Goal: Information Seeking & Learning: Find specific page/section

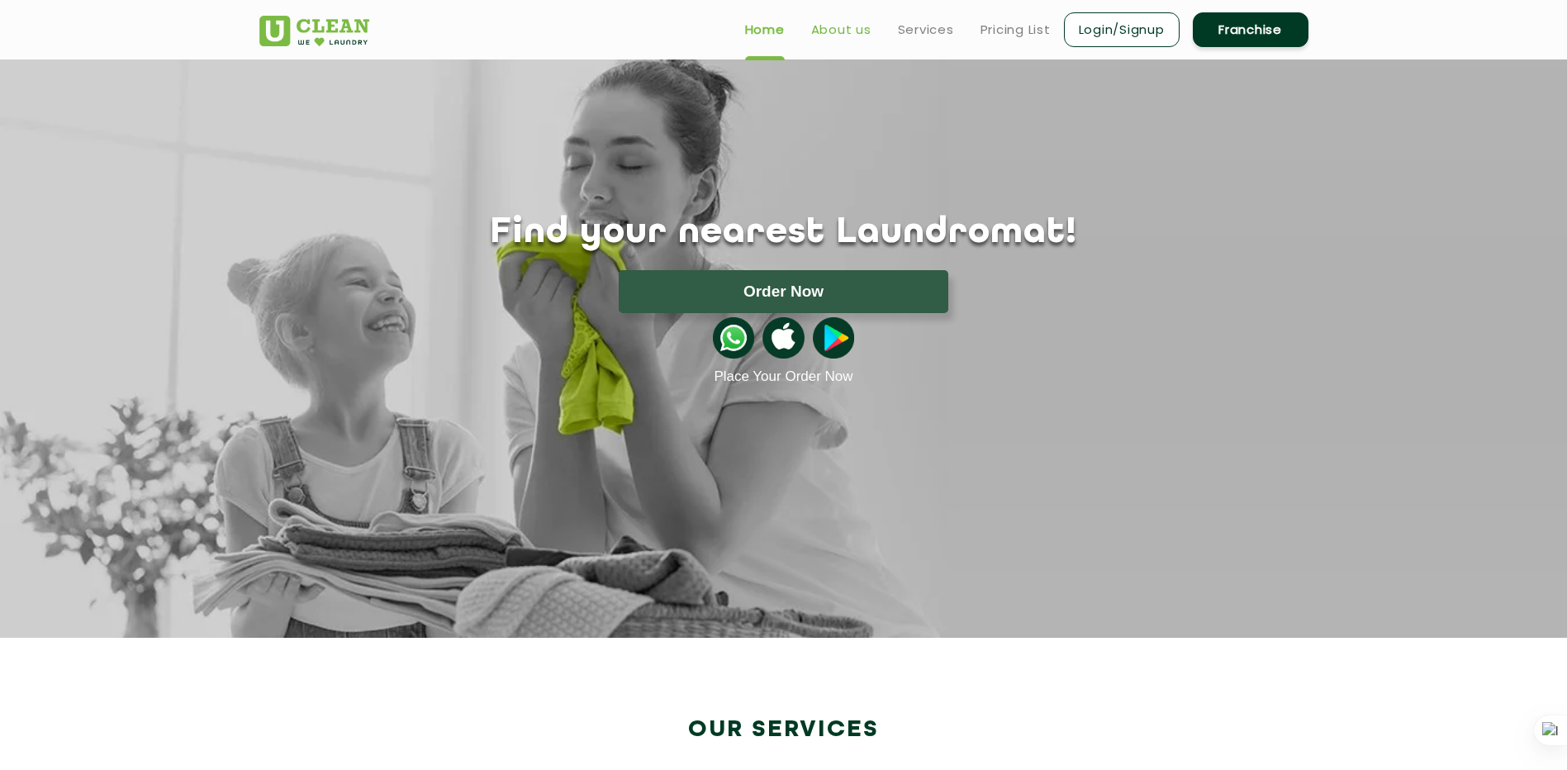
click at [842, 25] on link "About us" at bounding box center [841, 30] width 60 height 20
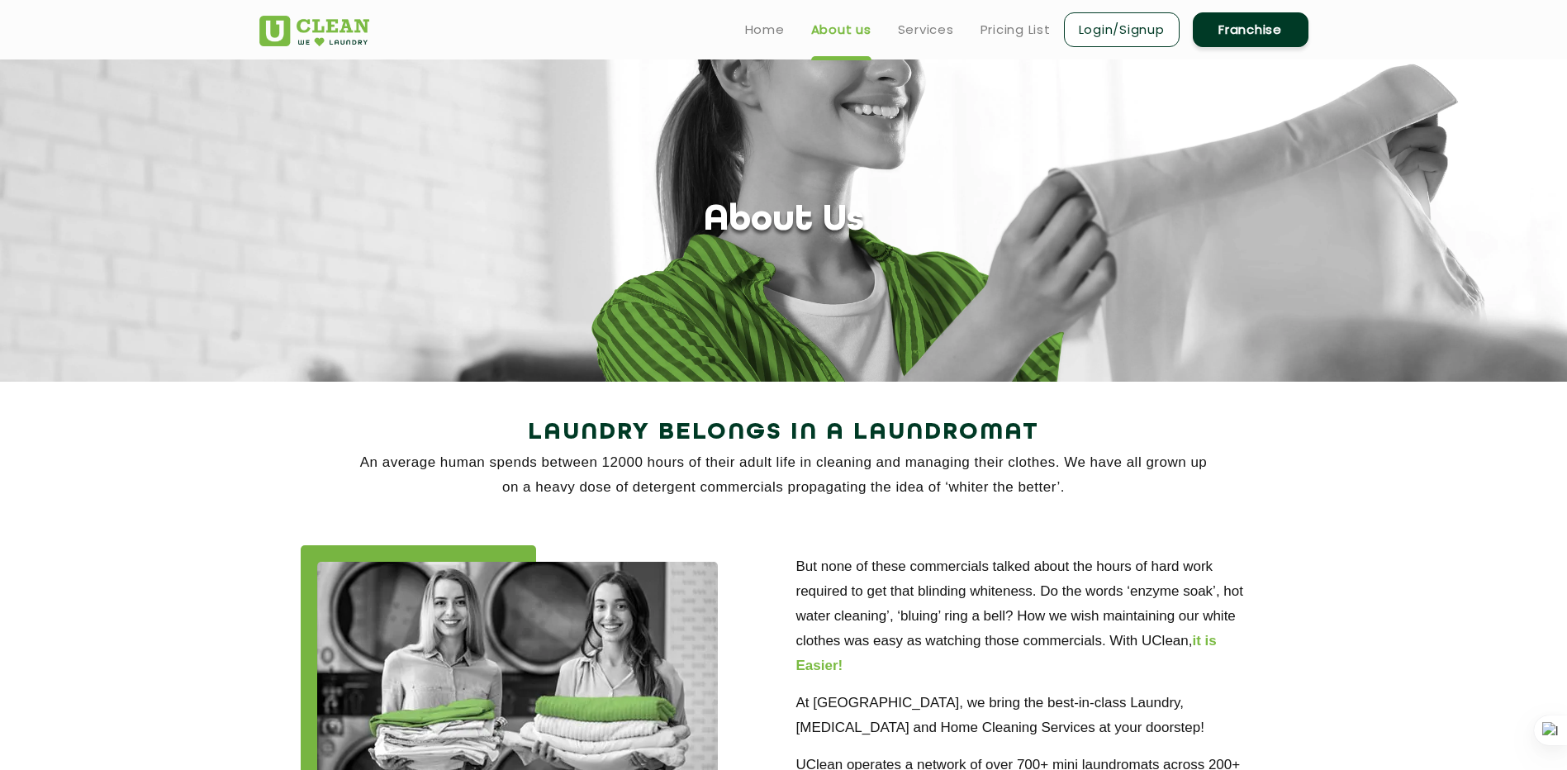
click at [895, 27] on link "Franchise" at bounding box center [1251, 29] width 116 height 35
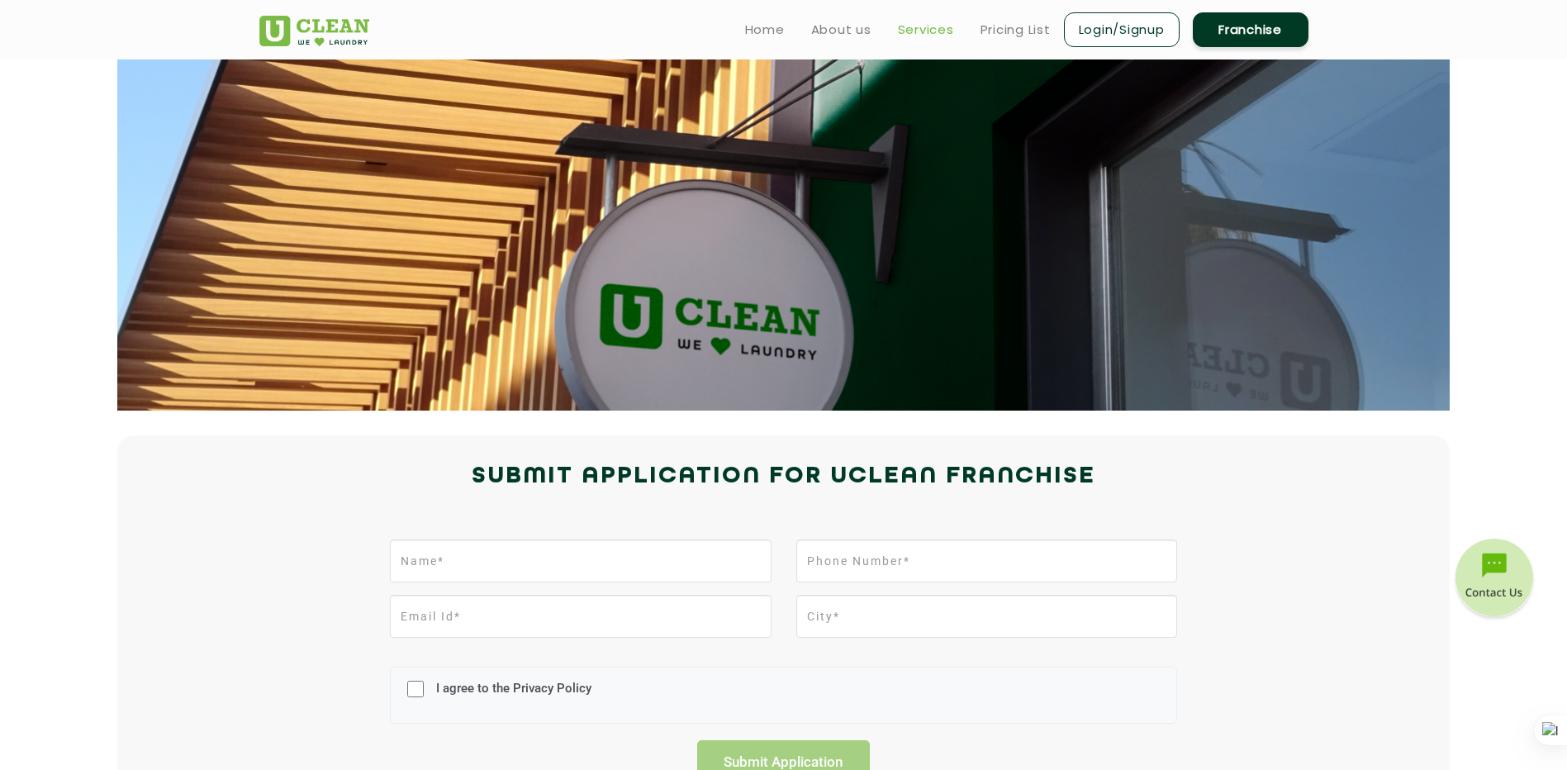
click at [895, 38] on link "Services" at bounding box center [926, 30] width 56 height 20
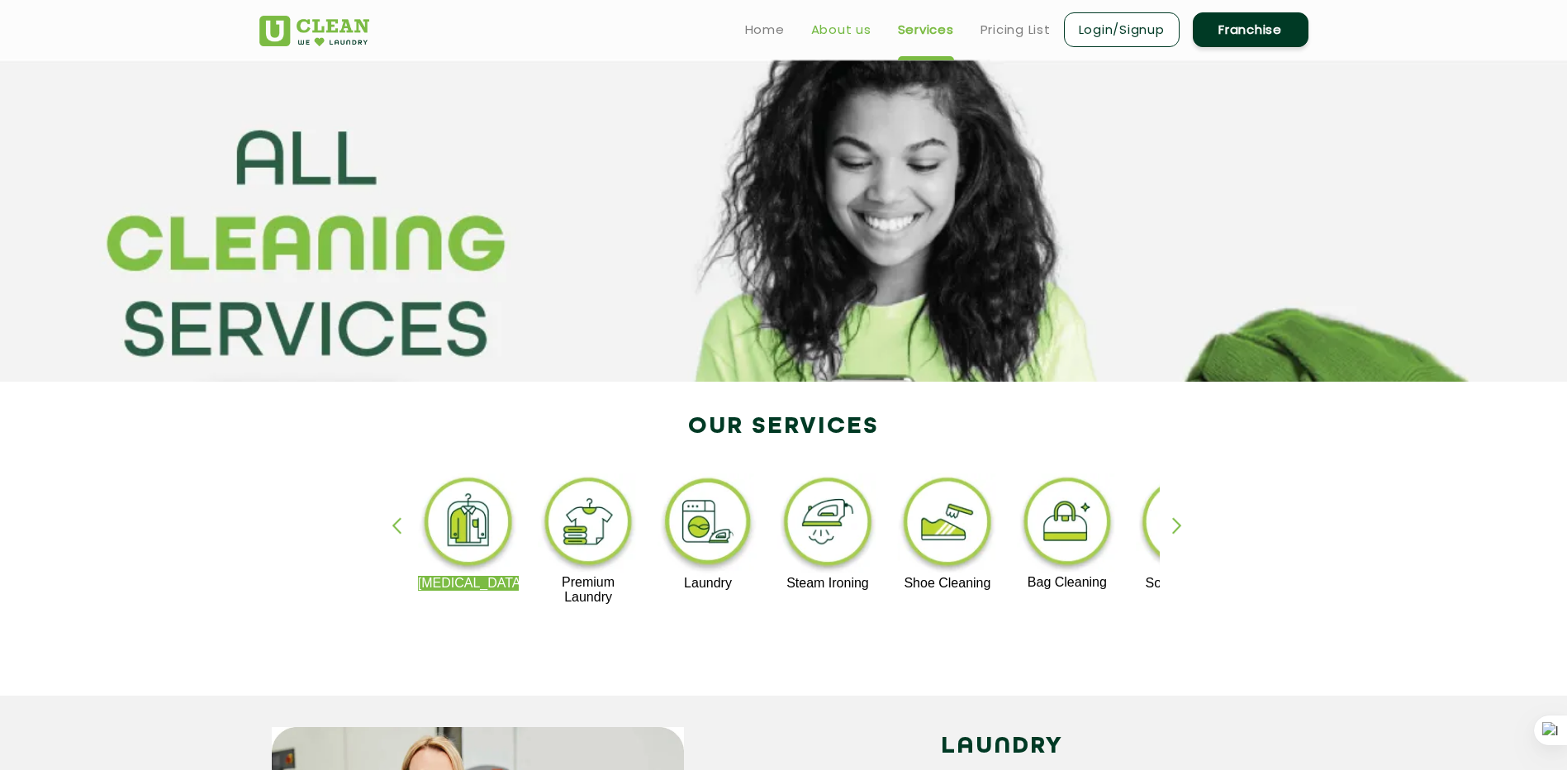
click at [835, 36] on link "About us" at bounding box center [841, 30] width 60 height 20
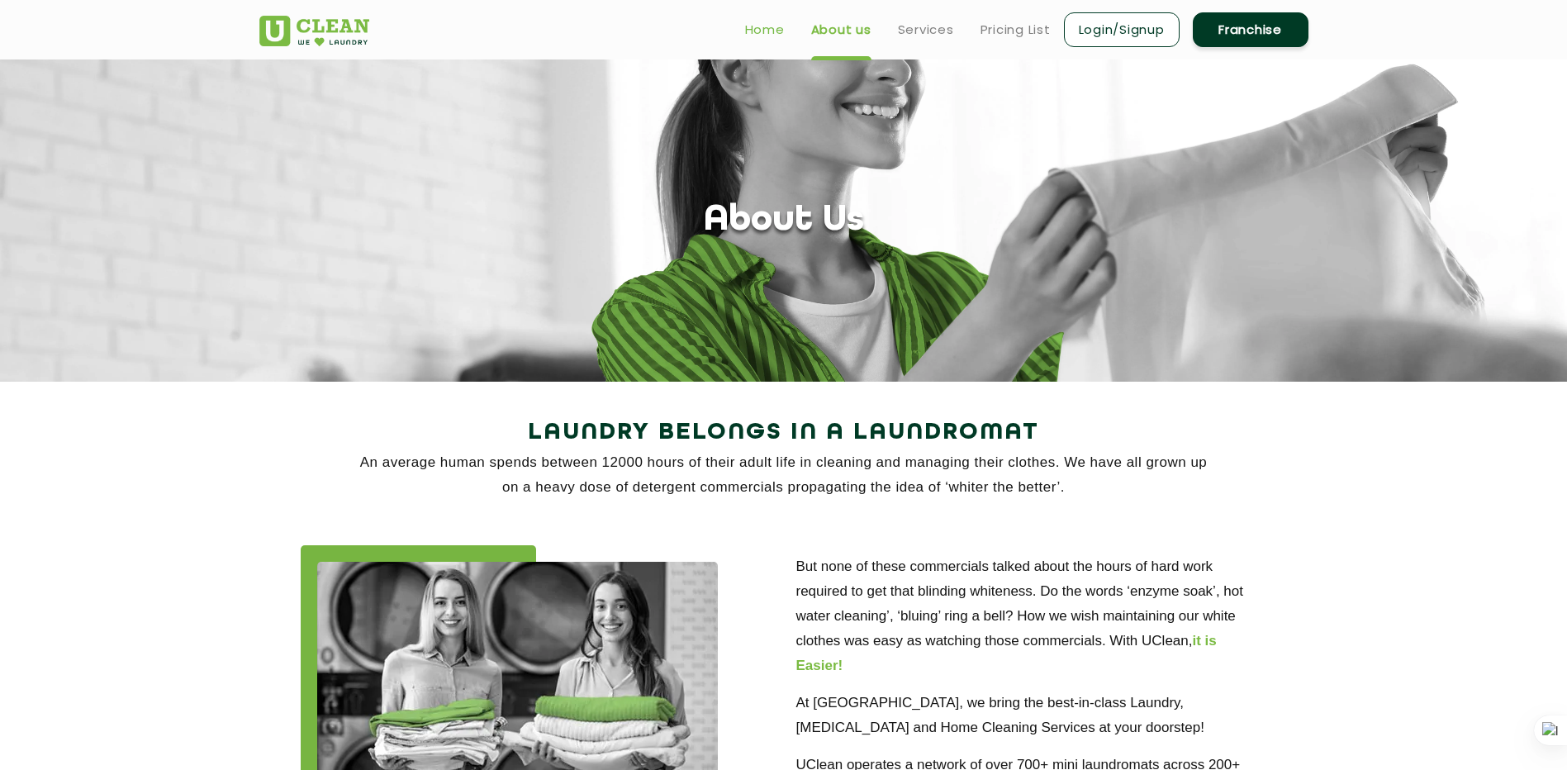
click at [774, 28] on link "Home" at bounding box center [765, 30] width 40 height 20
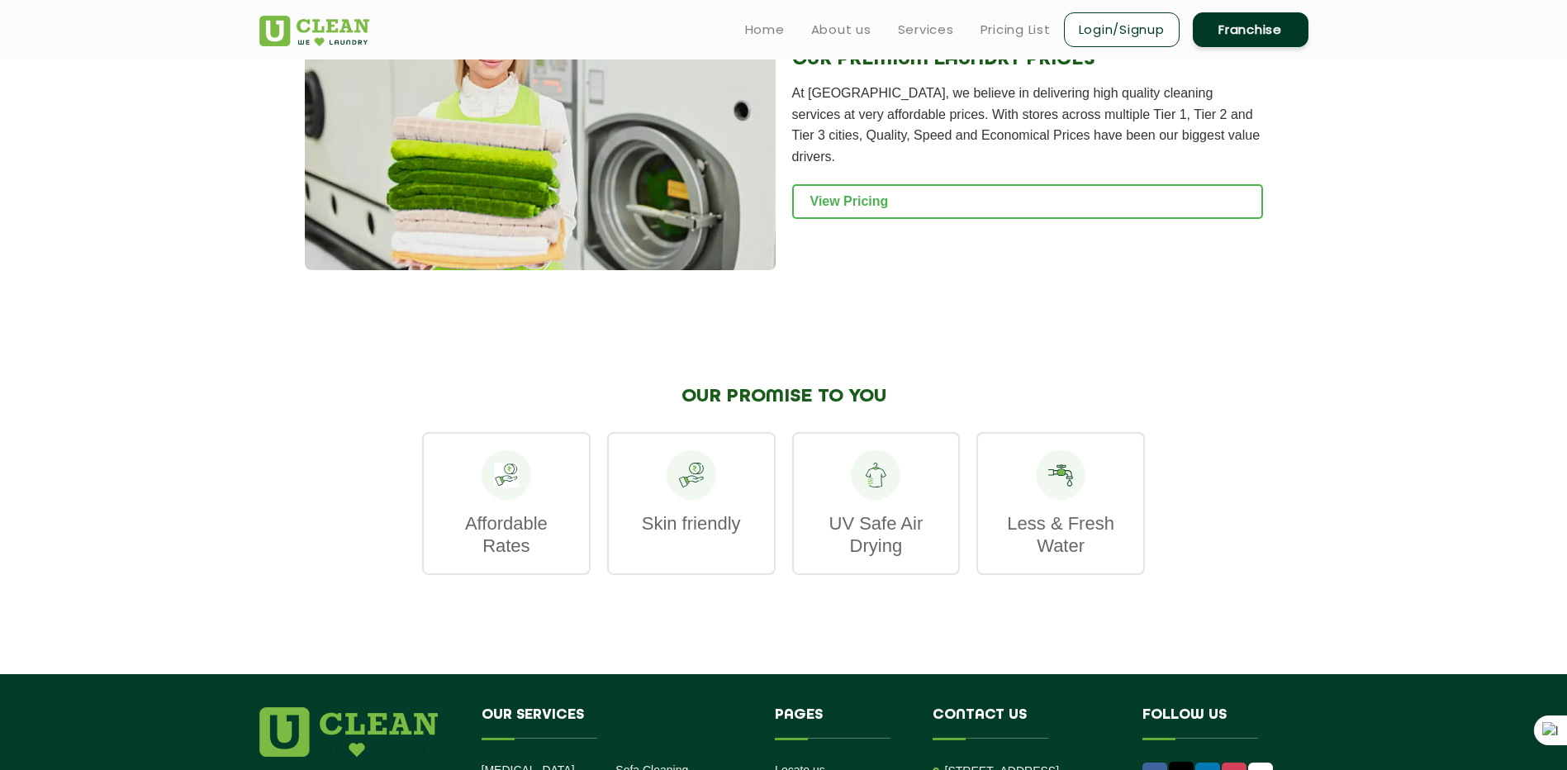
scroll to position [1652, 0]
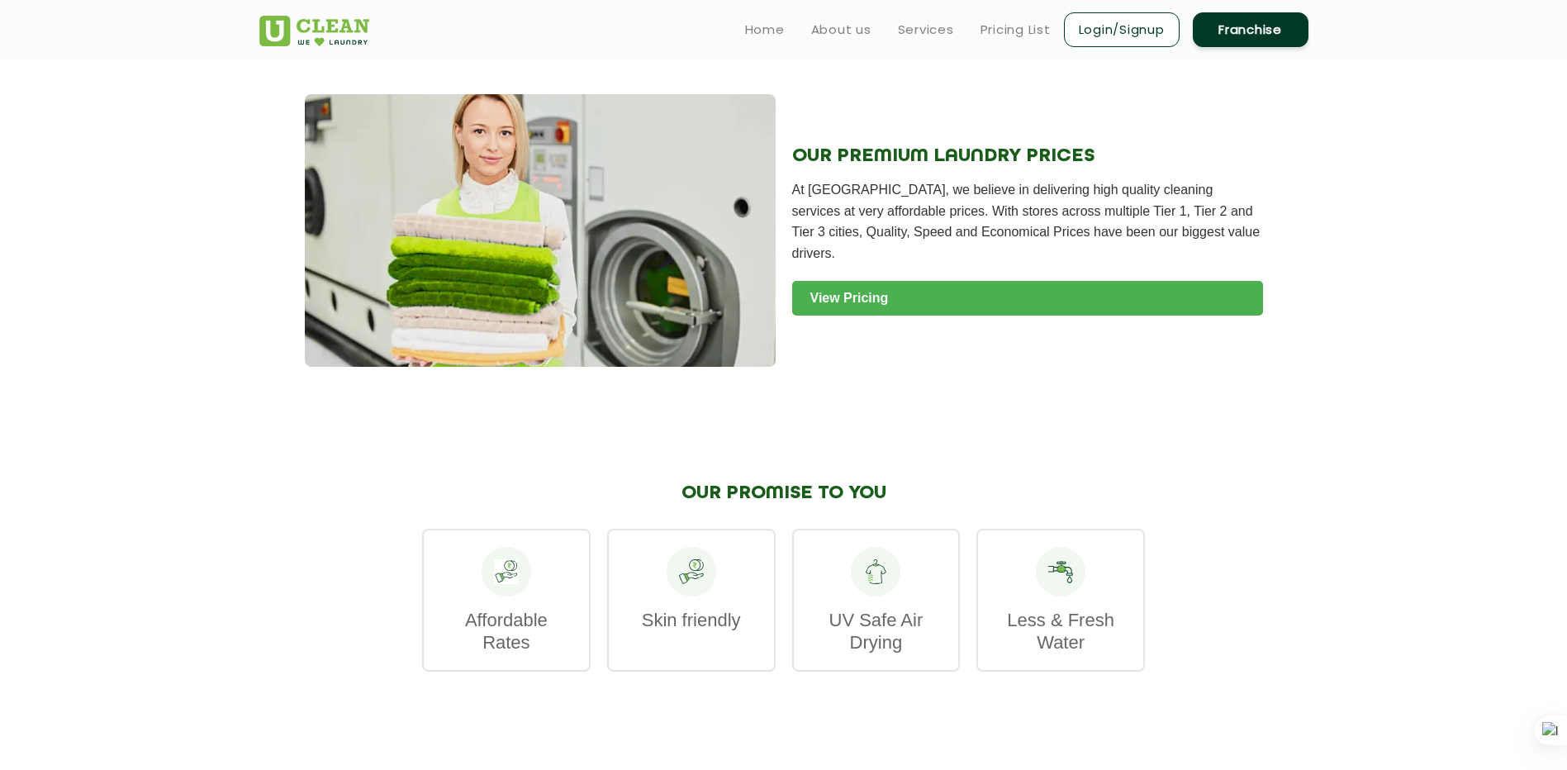
click at [856, 281] on link "View Pricing" at bounding box center [1027, 298] width 471 height 35
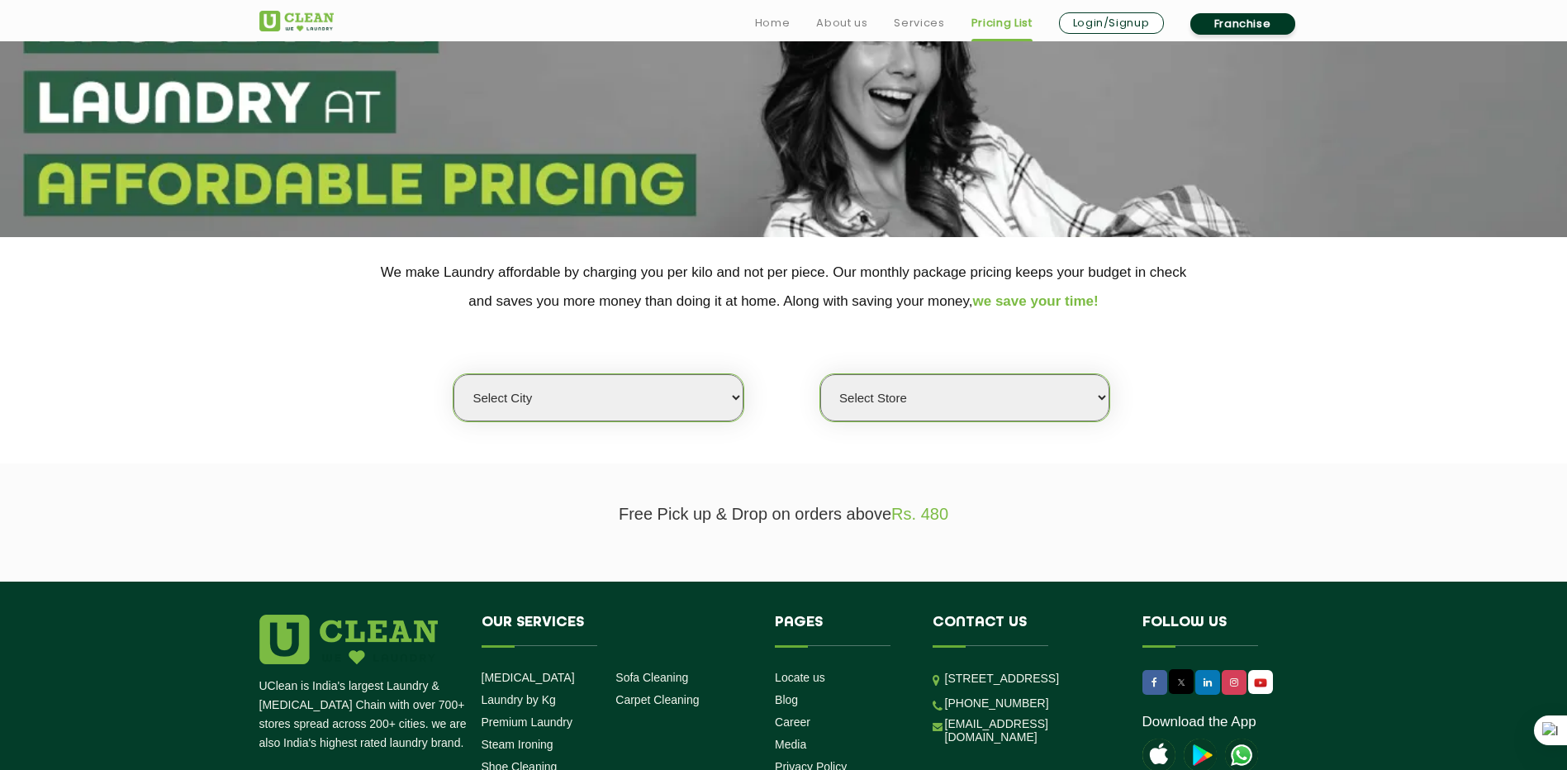
scroll to position [153, 0]
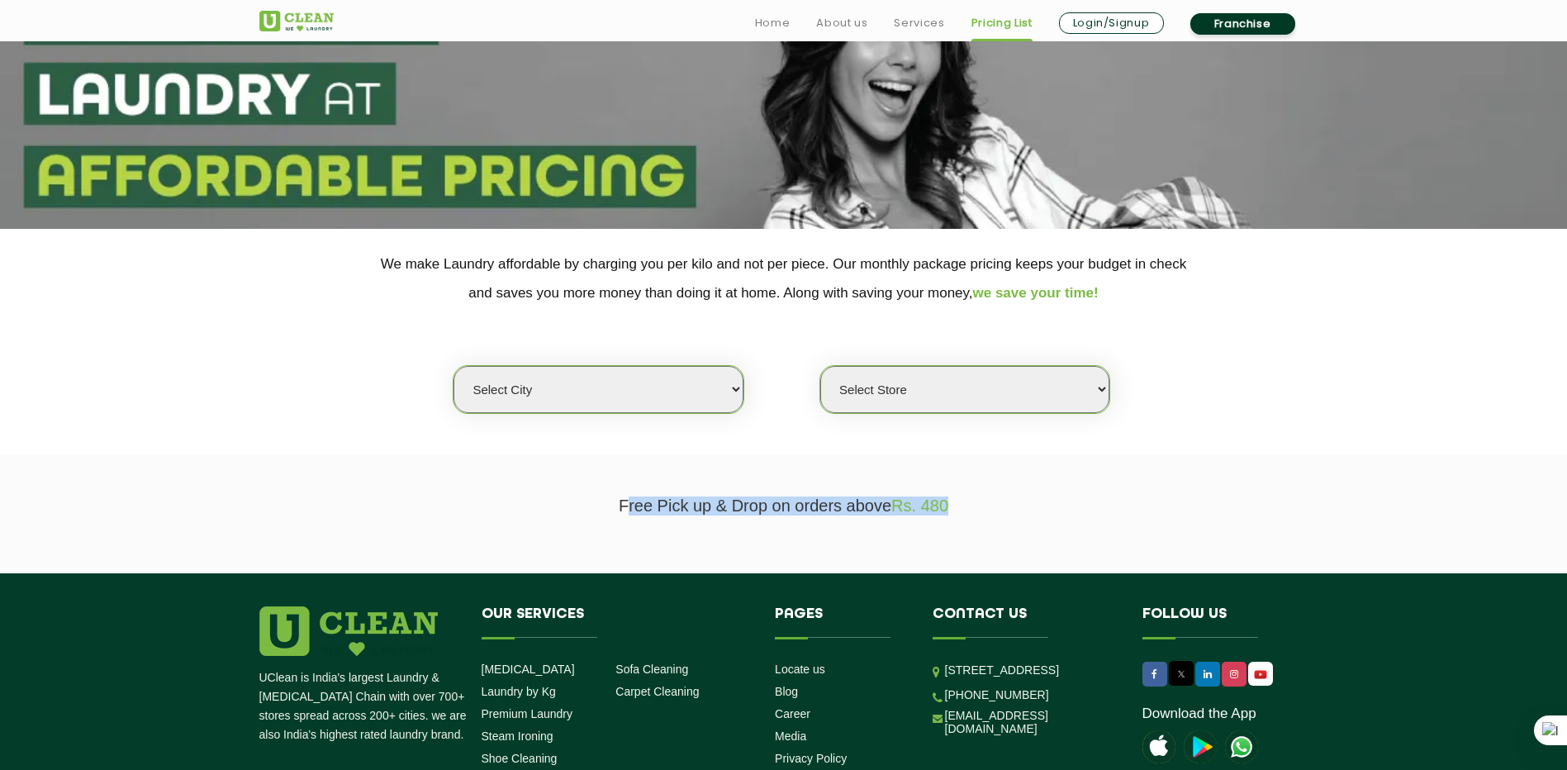
drag, startPoint x: 626, startPoint y: 506, endPoint x: 985, endPoint y: 523, distance: 359.0
click at [985, 523] on section "Free Pick up & Drop on orders above Rs. 480" at bounding box center [783, 514] width 1567 height 118
click at [1320, 443] on section "We make Laundry affordable by charging you per kilo and not per piece. Our mont…" at bounding box center [783, 342] width 1567 height 226
click at [704, 392] on select "Select city [GEOGRAPHIC_DATA] [GEOGRAPHIC_DATA] [GEOGRAPHIC_DATA] [GEOGRAPHIC_D…" at bounding box center [598, 389] width 289 height 47
select select "153"
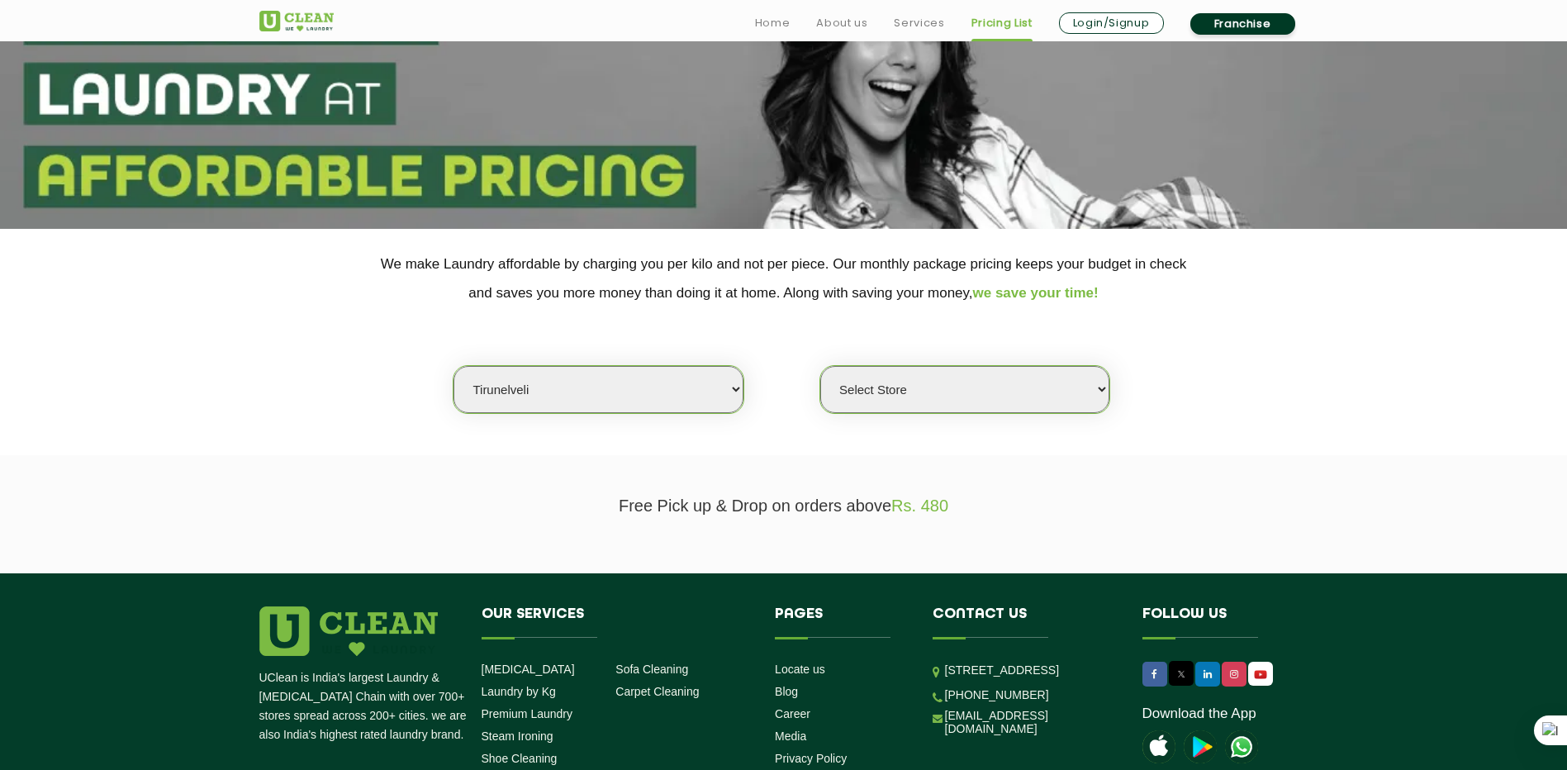
click at [454, 366] on select "Select city [GEOGRAPHIC_DATA] [GEOGRAPHIC_DATA] [GEOGRAPHIC_DATA] [GEOGRAPHIC_D…" at bounding box center [598, 389] width 289 height 47
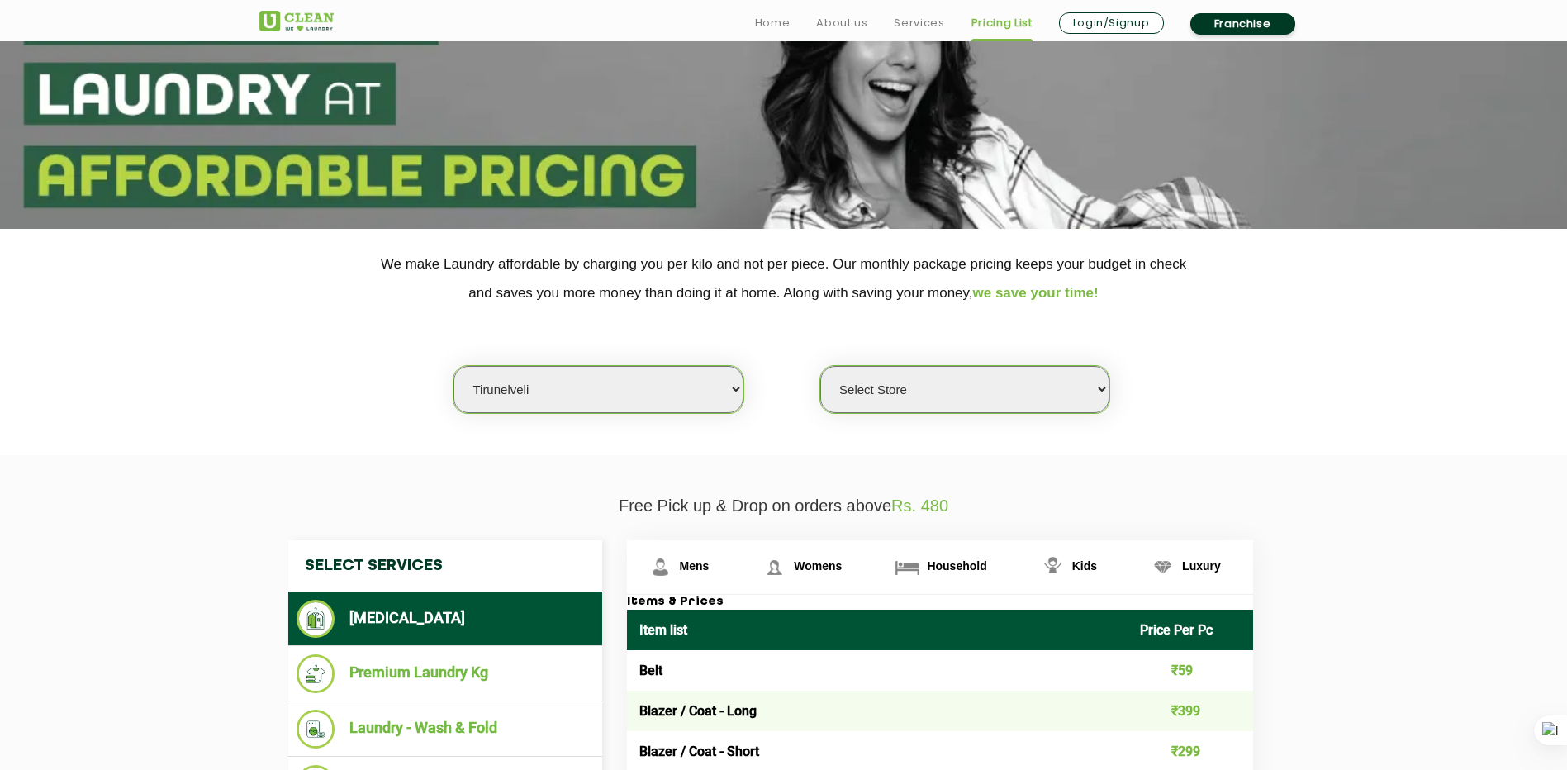
click at [879, 383] on select "Select Store UClean Tirunelveli" at bounding box center [964, 389] width 289 height 47
select select "461"
click at [820, 366] on select "Select Store UClean Tirunelveli" at bounding box center [964, 389] width 289 height 47
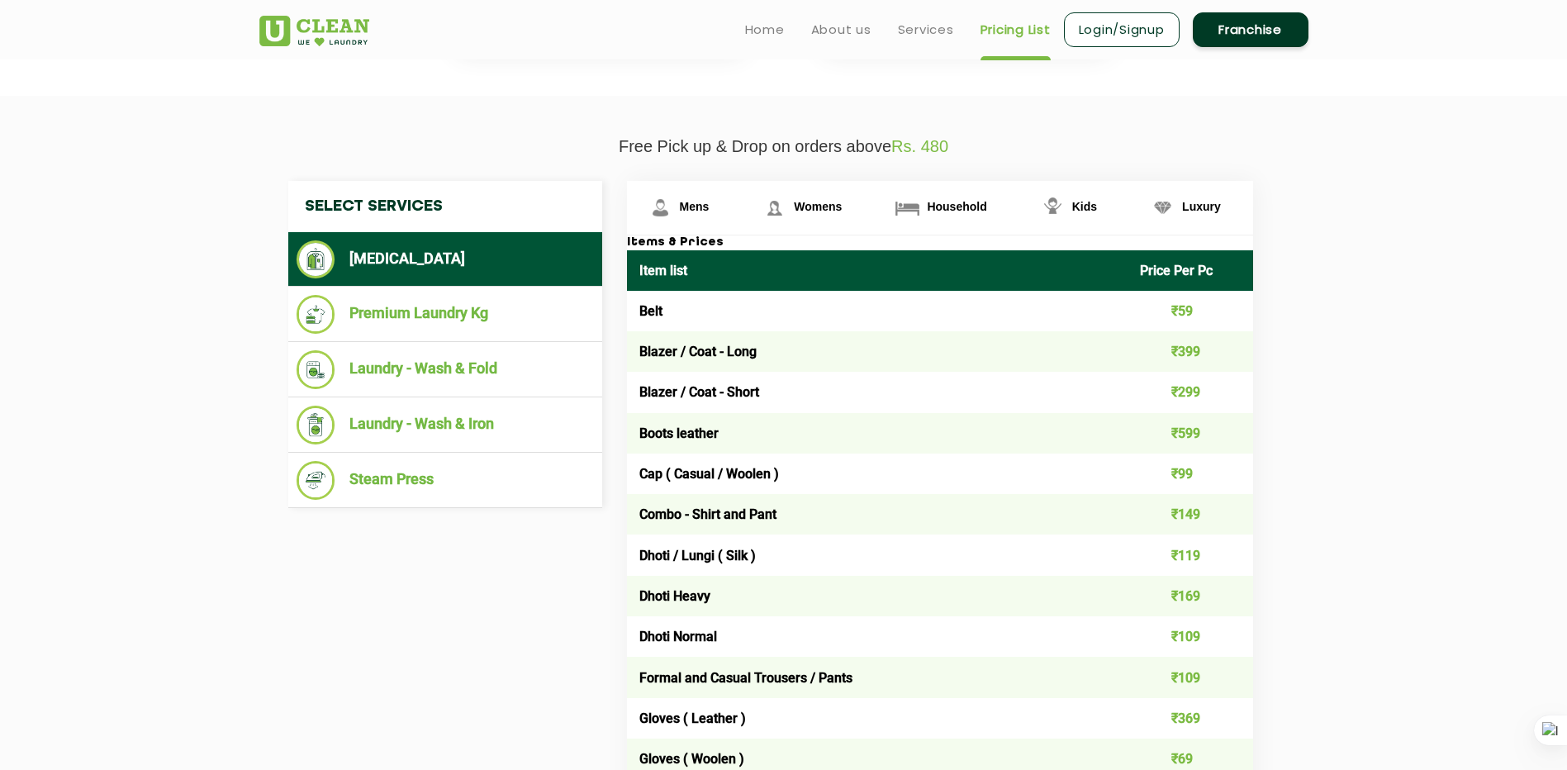
scroll to position [522, 0]
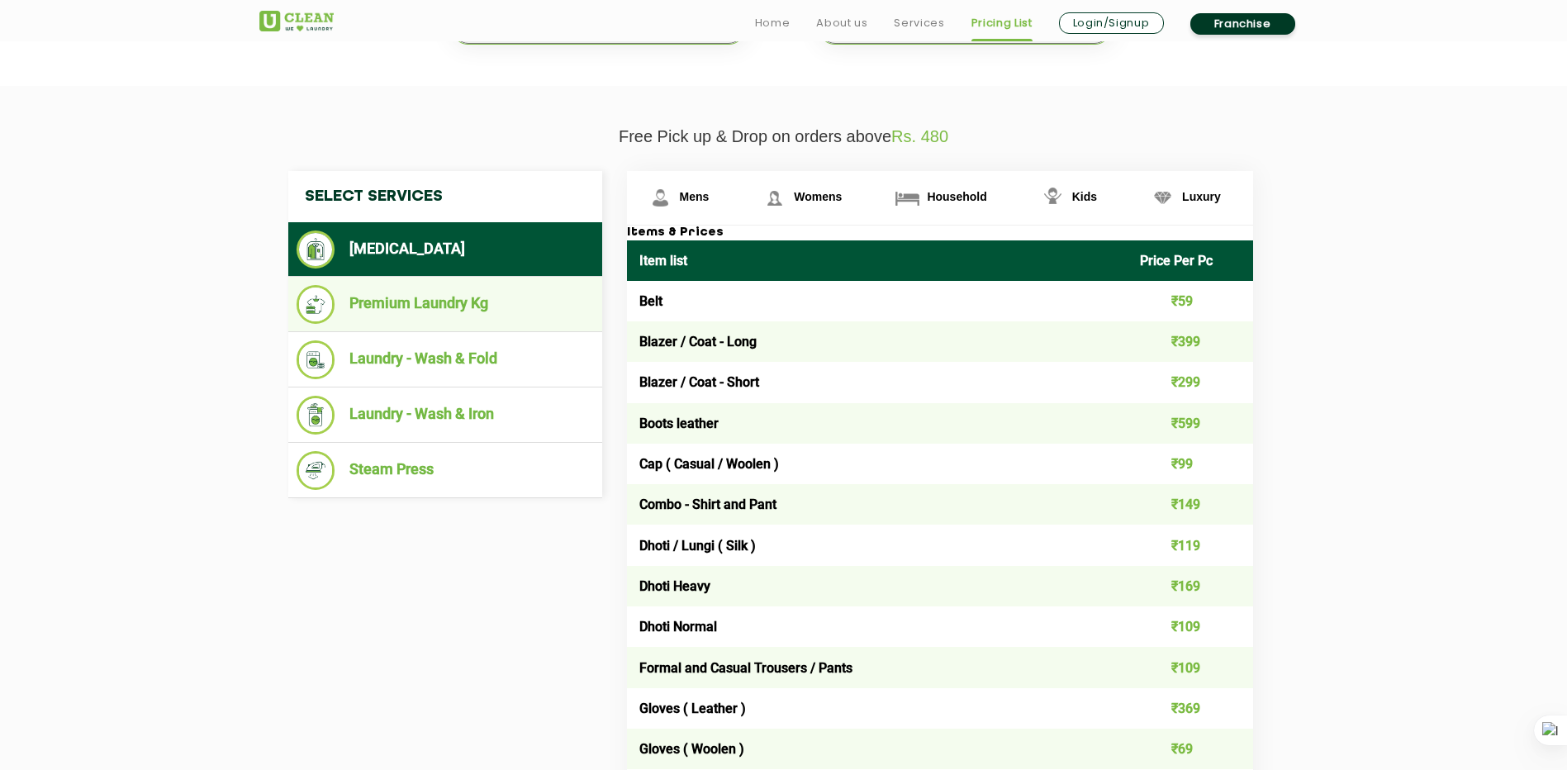
click at [478, 308] on li "Premium Laundry Kg" at bounding box center [445, 304] width 297 height 39
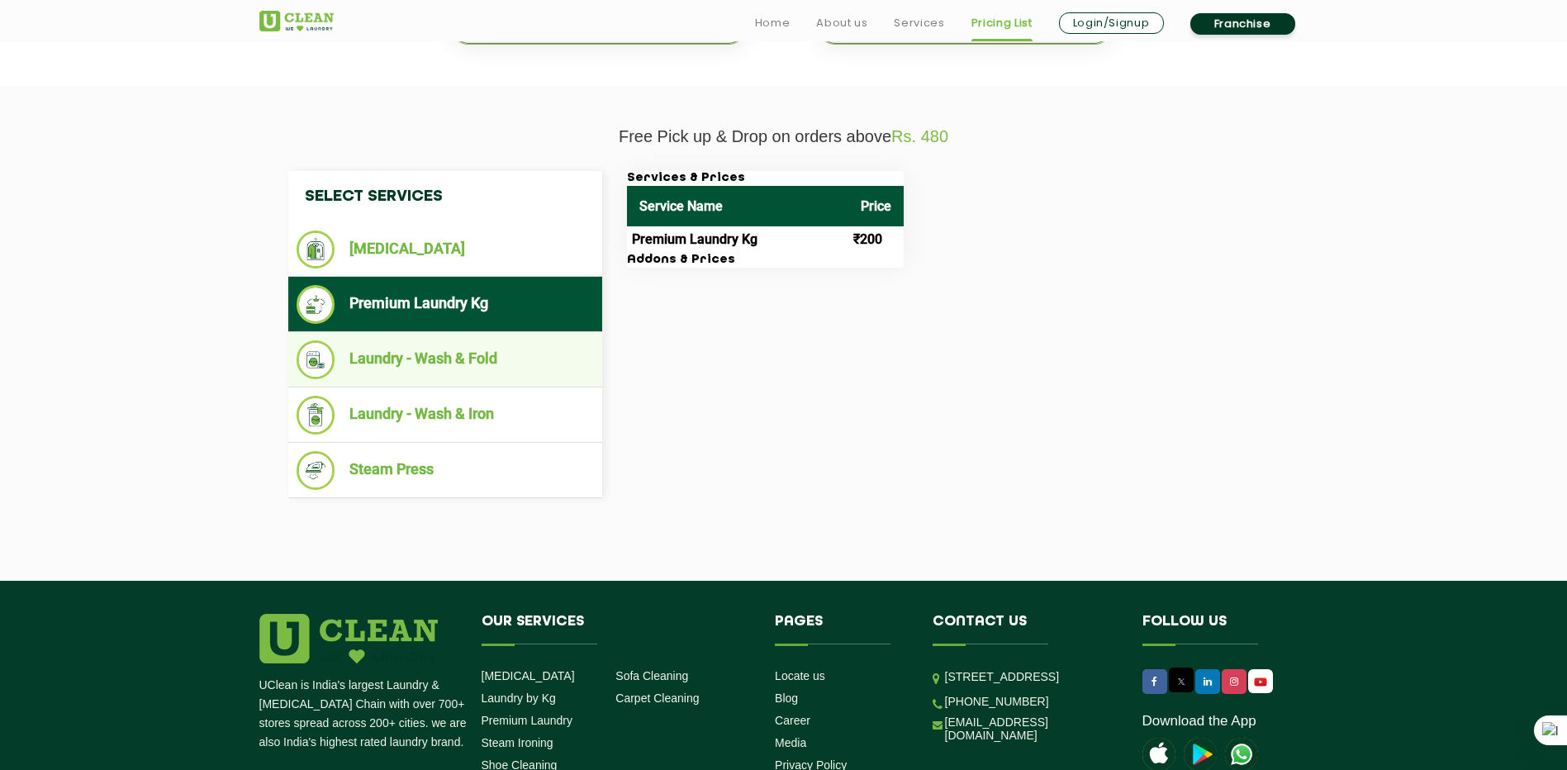
click at [454, 372] on li "Laundry - Wash & Fold" at bounding box center [445, 359] width 297 height 39
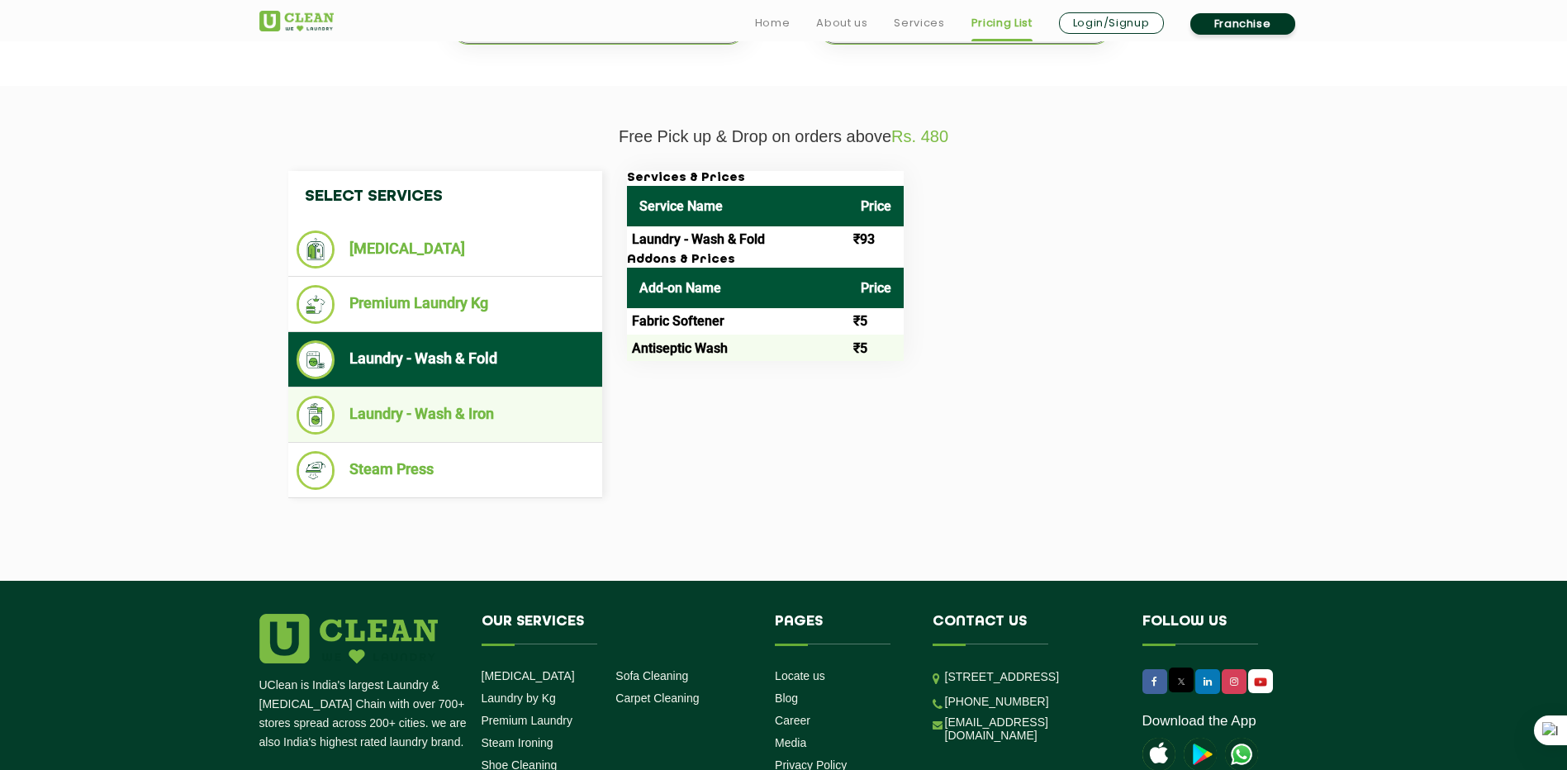
click at [425, 421] on li "Laundry - Wash & Iron" at bounding box center [445, 415] width 297 height 39
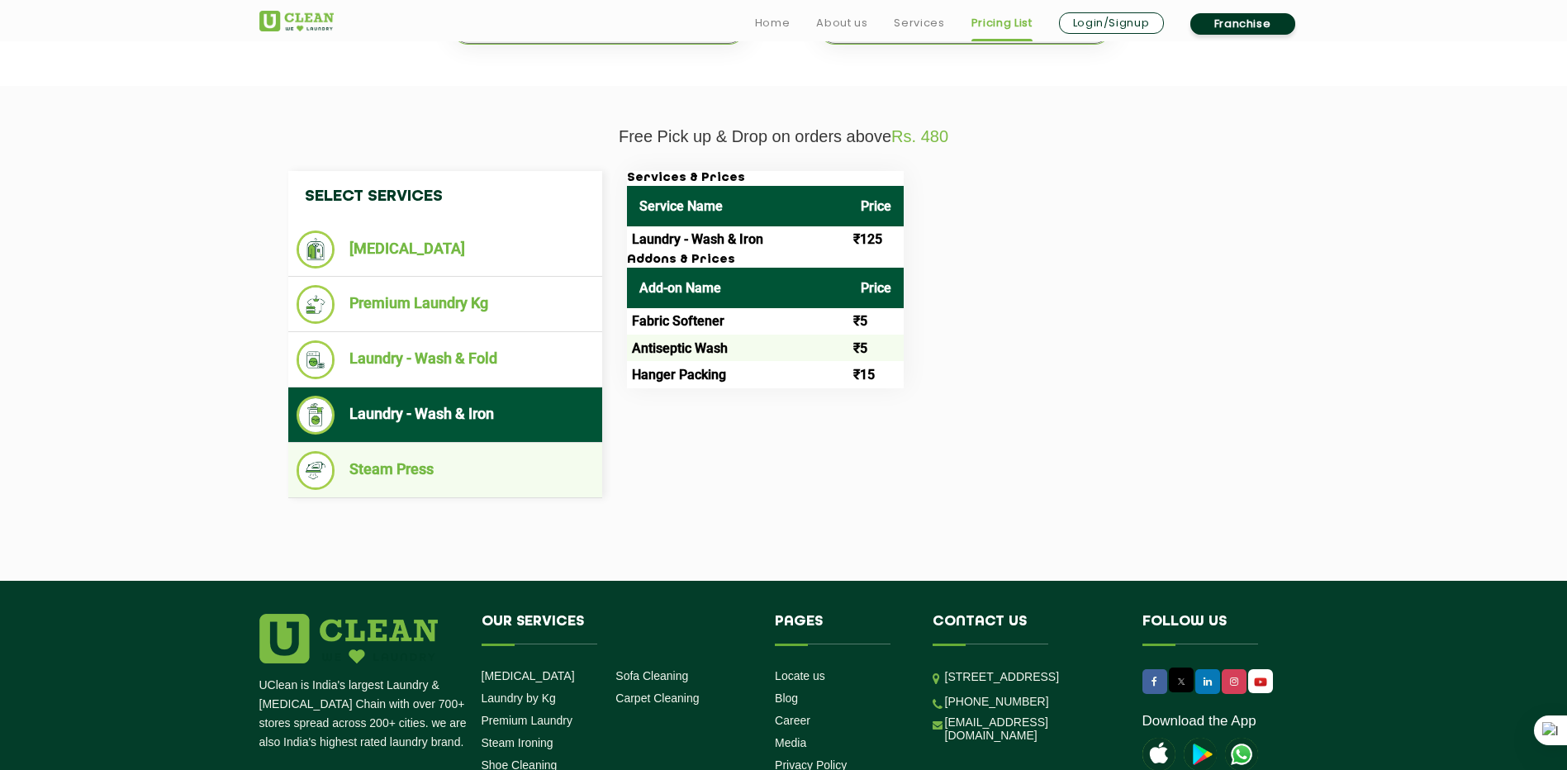
click at [413, 475] on li "Steam Press" at bounding box center [445, 470] width 297 height 39
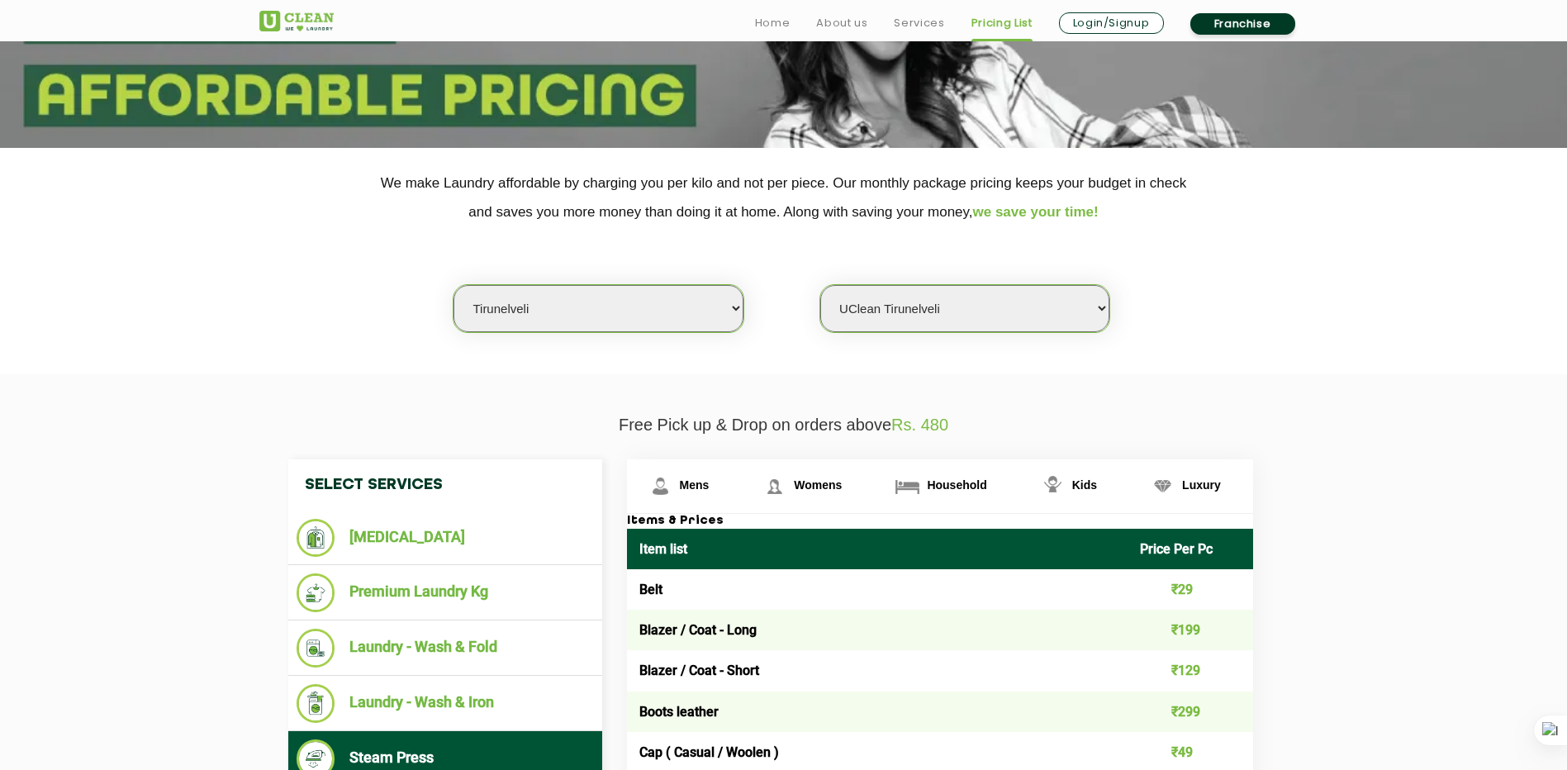
scroll to position [290, 0]
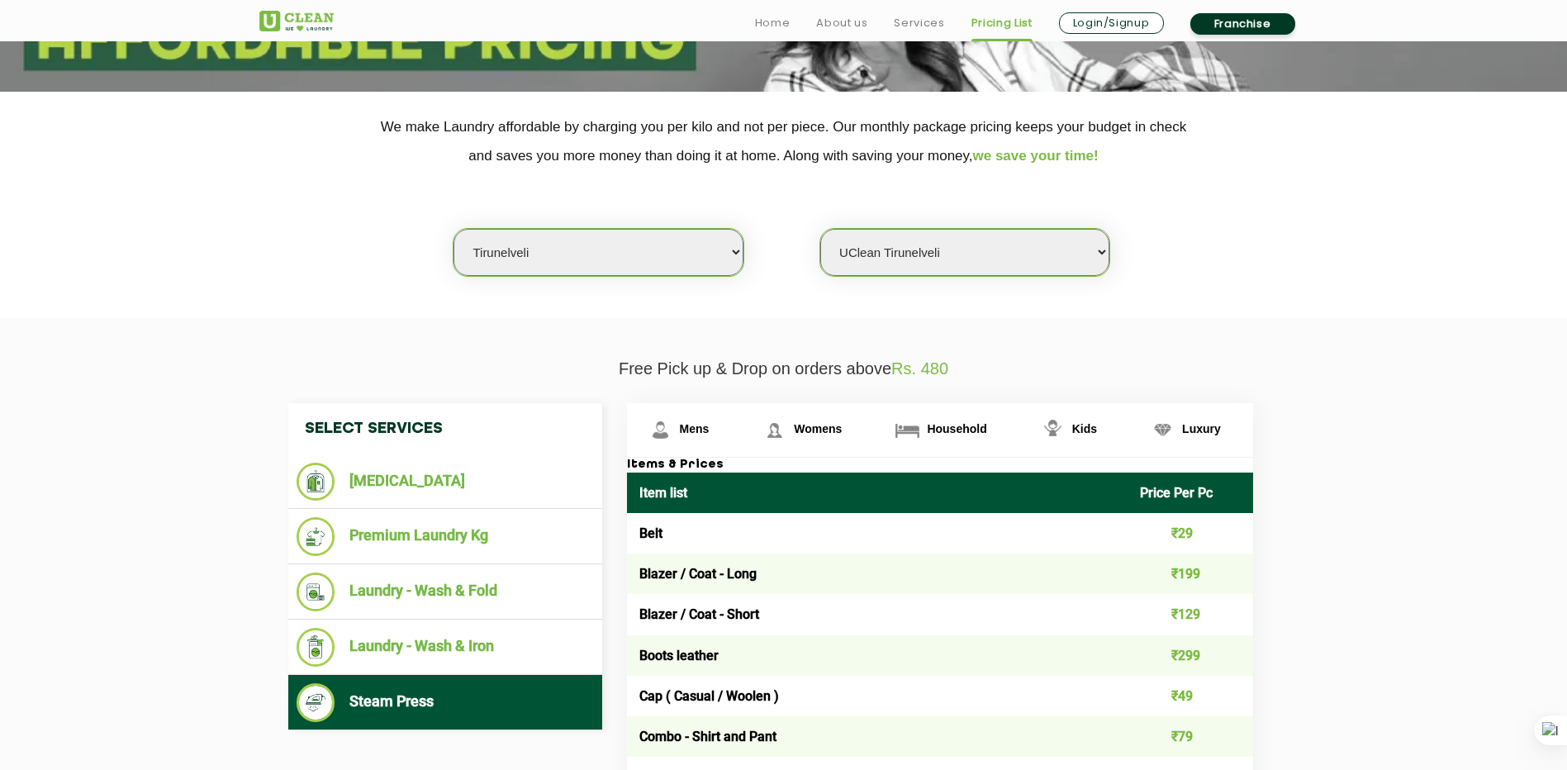
click at [723, 250] on select "Select city Aalo Agartala Agra Ahmedabad Akola Aligarh Alwar - UClean Select Am…" at bounding box center [598, 252] width 289 height 47
select select "124"
click at [454, 229] on select "Select city Aalo Agartala Agra Ahmedabad Akola Aligarh Alwar - UClean Select Am…" at bounding box center [598, 252] width 289 height 47
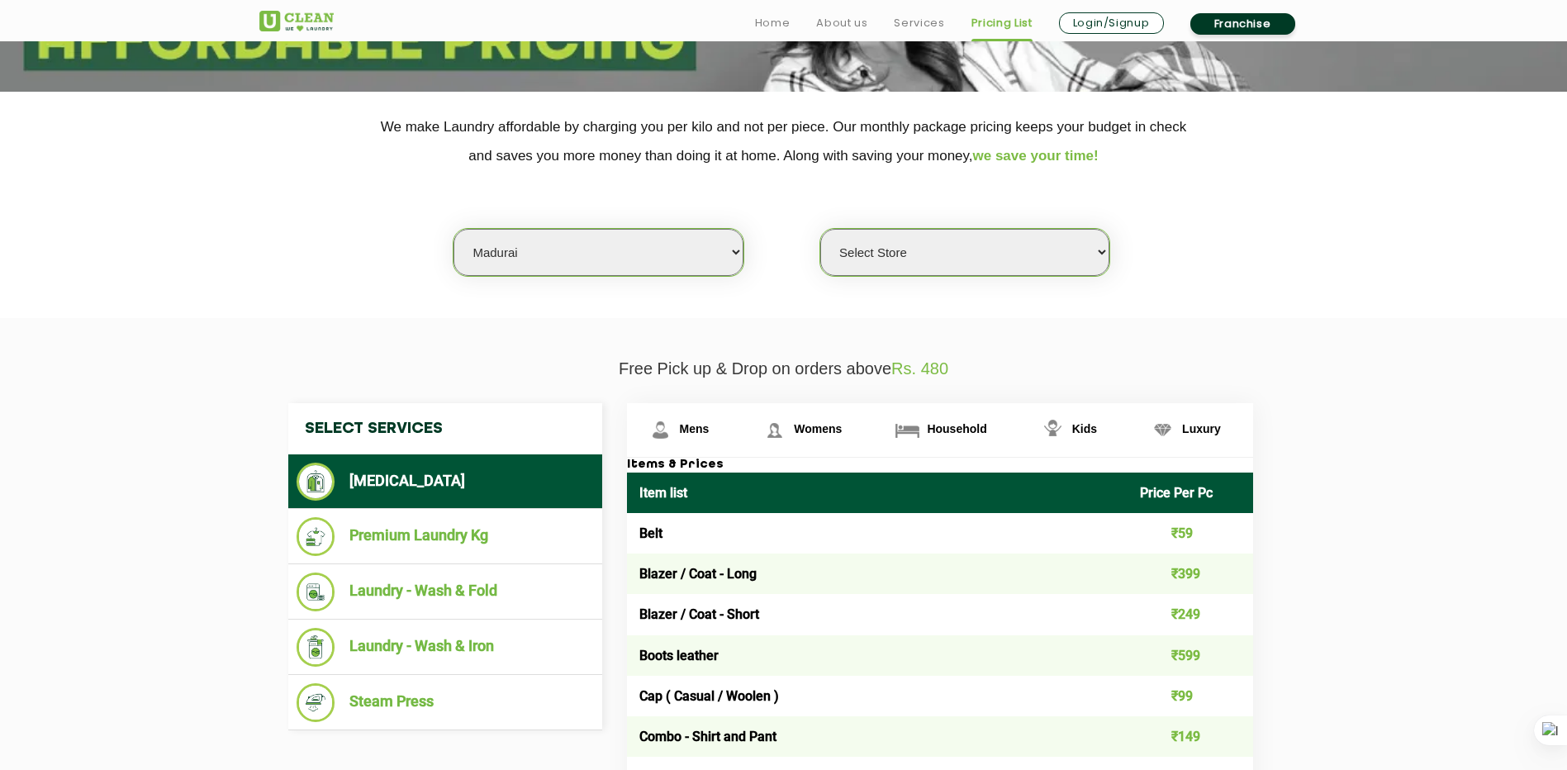
click at [1028, 247] on select "Select Store UClean SS Colony Madurai" at bounding box center [964, 252] width 289 height 47
select select "412"
click at [820, 229] on select "Select Store UClean SS Colony Madurai" at bounding box center [964, 252] width 289 height 47
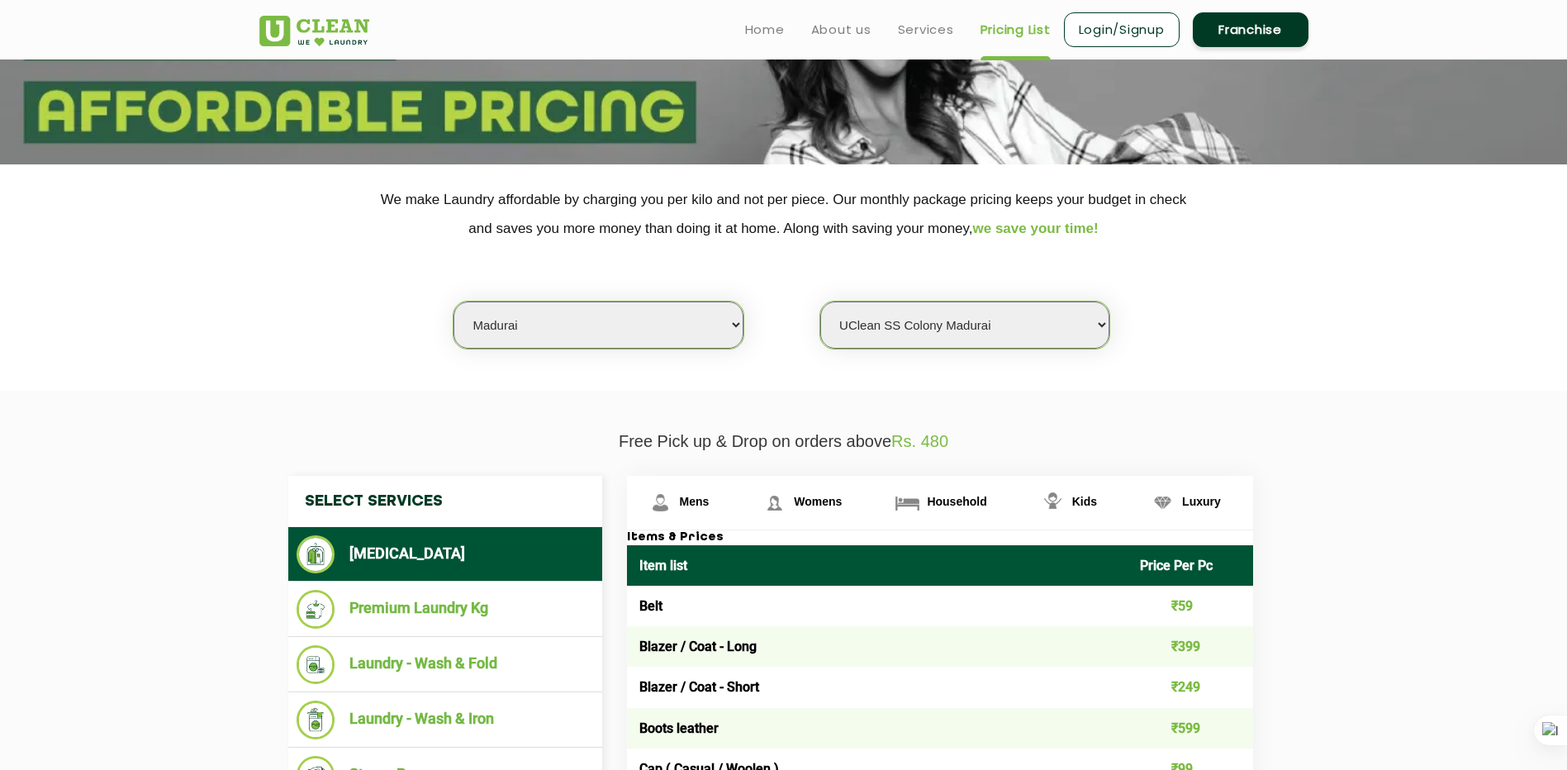
scroll to position [155, 0]
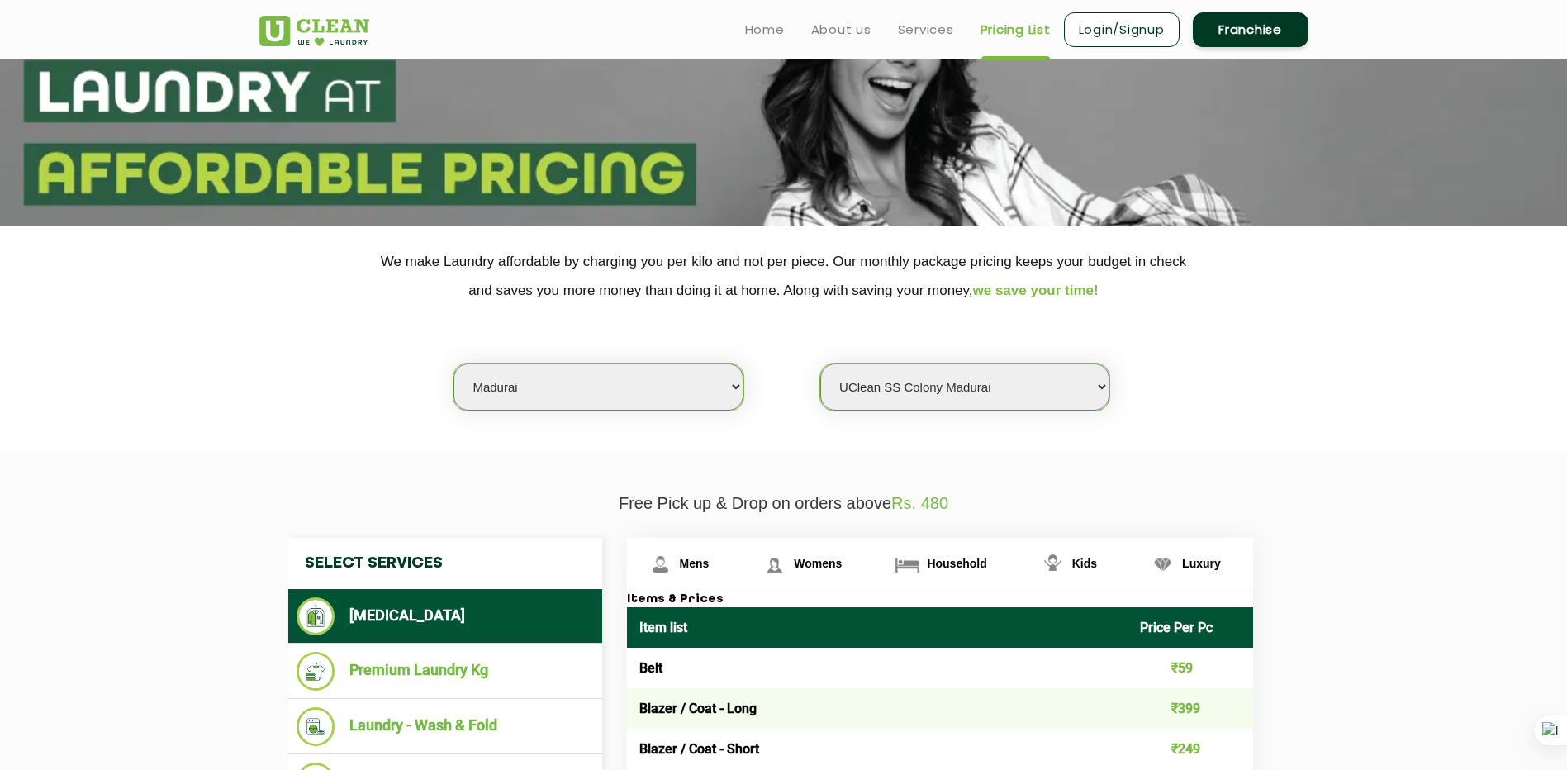
click at [661, 389] on select "Select city Aalo Agartala Agra Ahmedabad Akola Aligarh Alwar - UClean Select Am…" at bounding box center [598, 387] width 289 height 47
select select "186"
drag, startPoint x: 973, startPoint y: 8, endPoint x: 470, endPoint y: 36, distance: 503.9
click at [470, 36] on div "Home About us Services Pricing List Login/Signup Franchise" at bounding box center [784, 26] width 1074 height 45
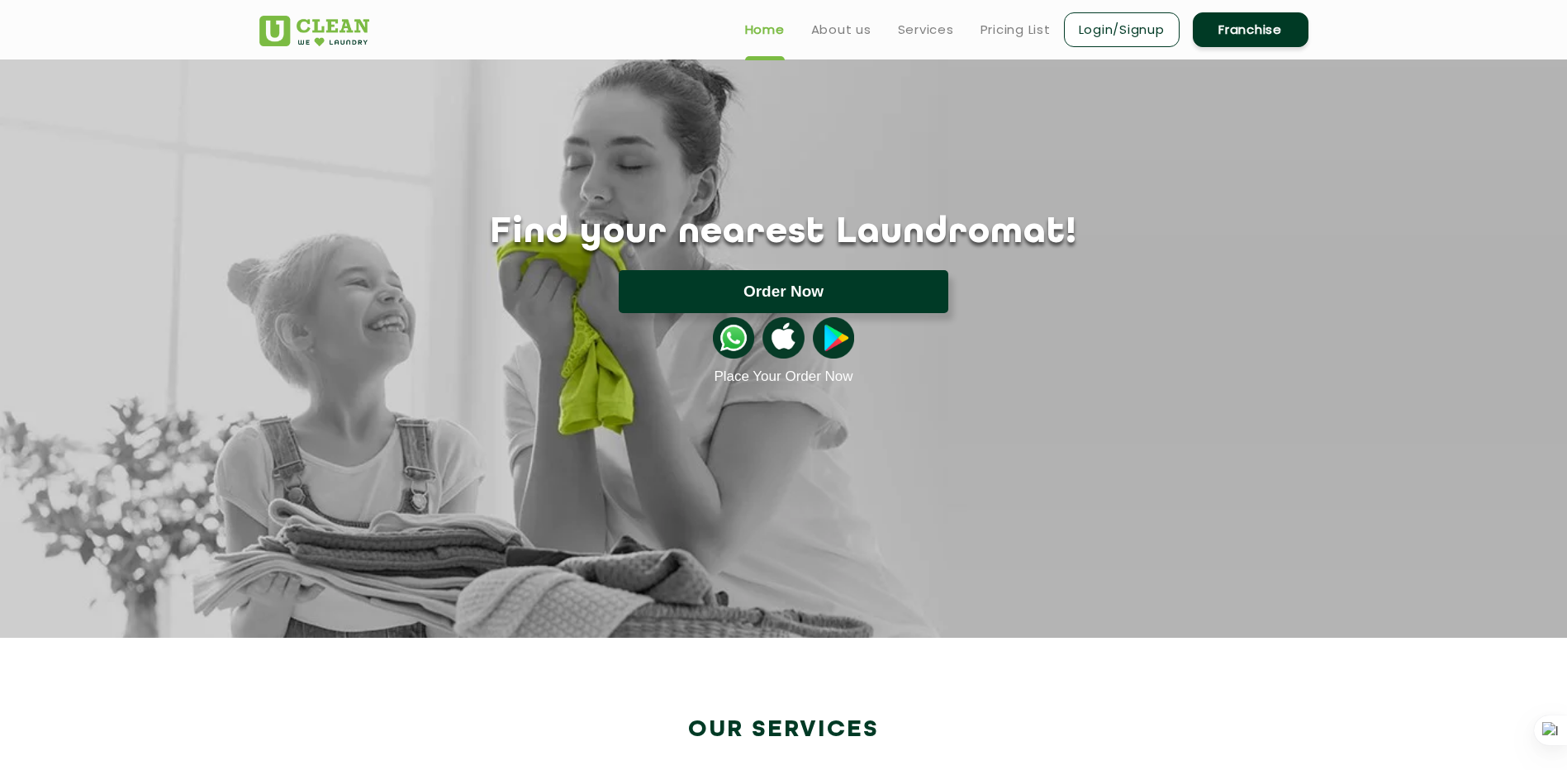
click at [861, 300] on button "Order Now" at bounding box center [784, 291] width 330 height 43
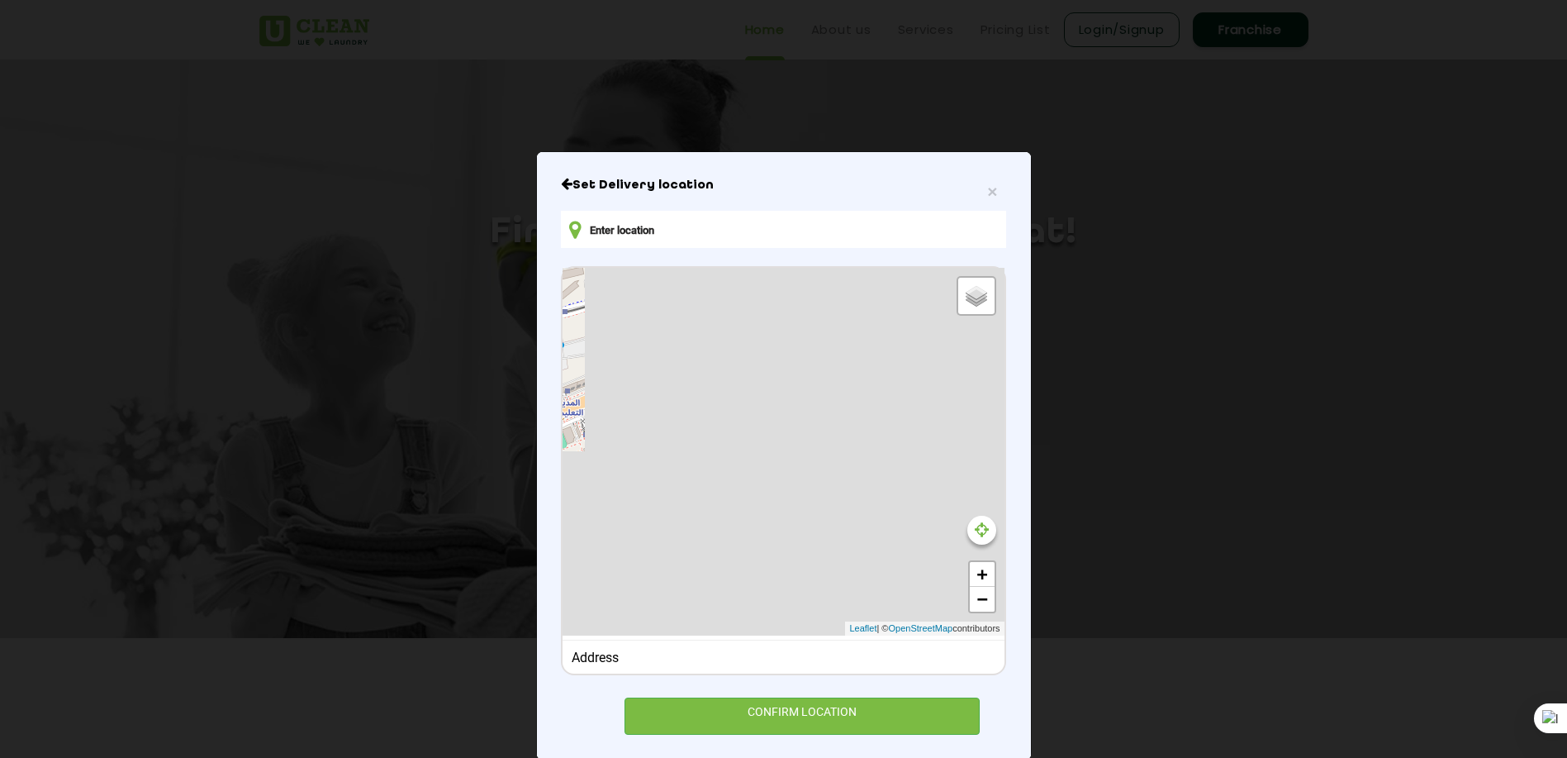
type input "8CFG+3G8, Ar-Rayyan, [GEOGRAPHIC_DATA]"
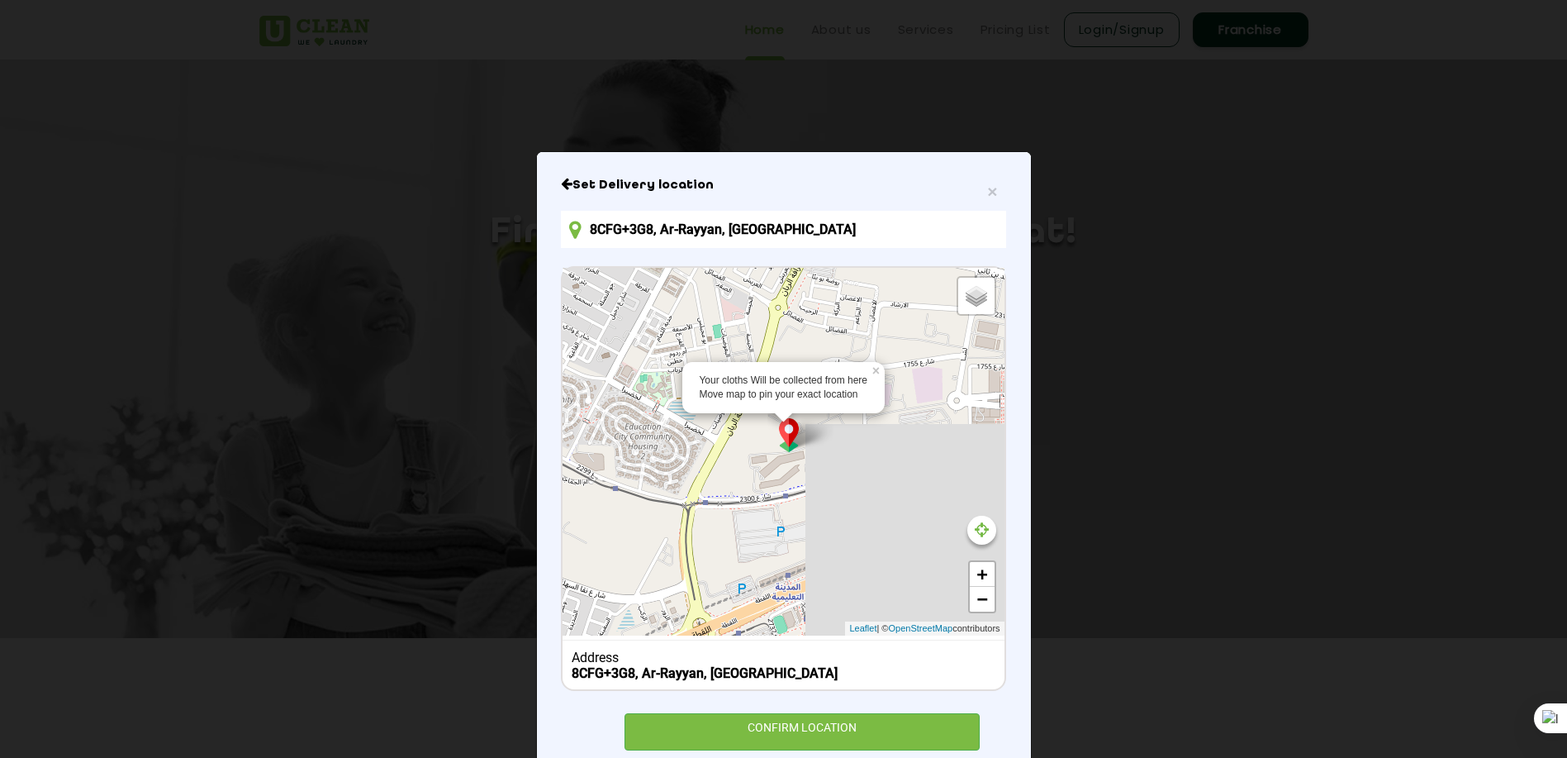
click at [786, 449] on img at bounding box center [788, 435] width 31 height 34
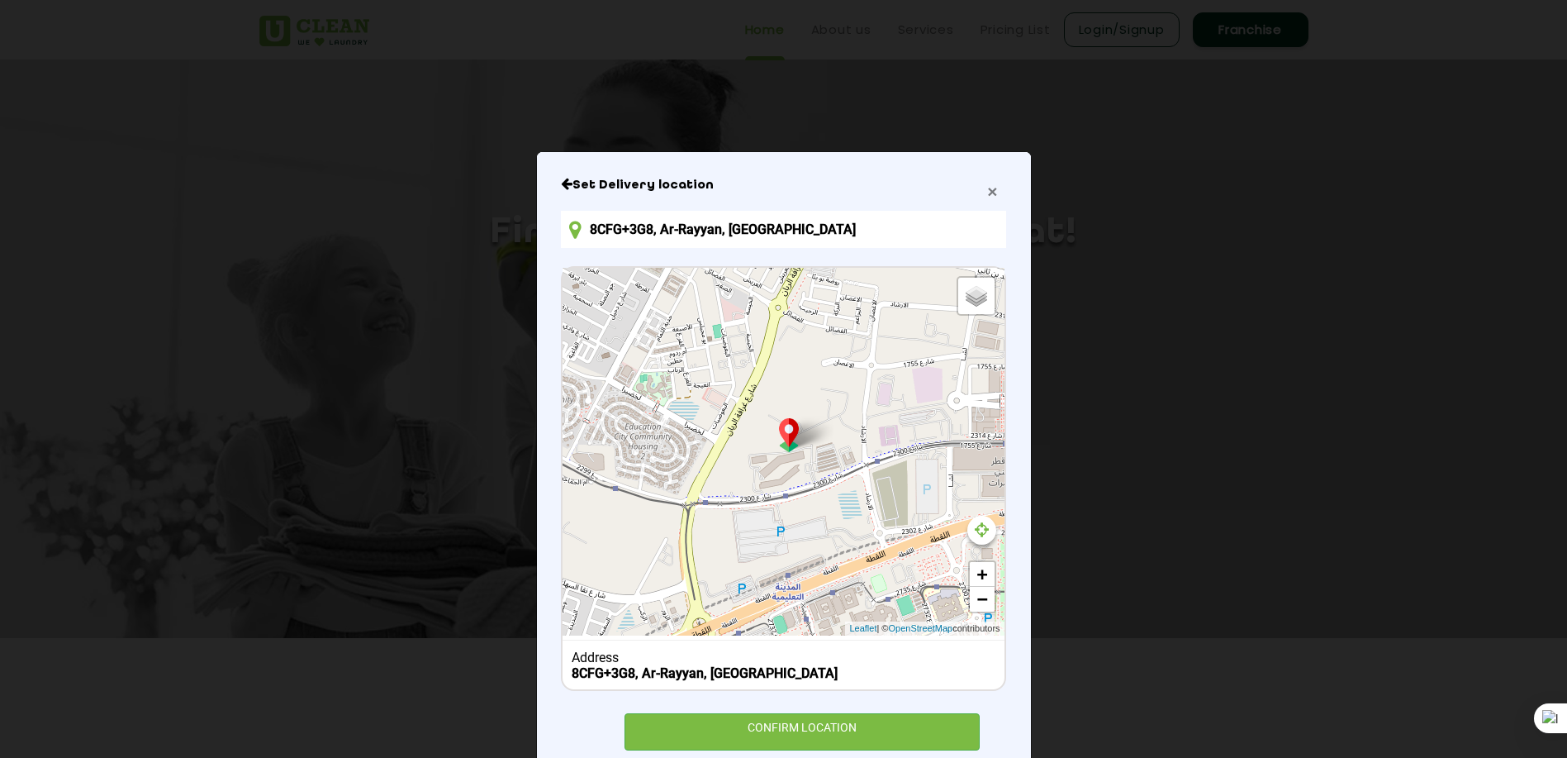
click at [989, 200] on span "×" at bounding box center [992, 191] width 10 height 19
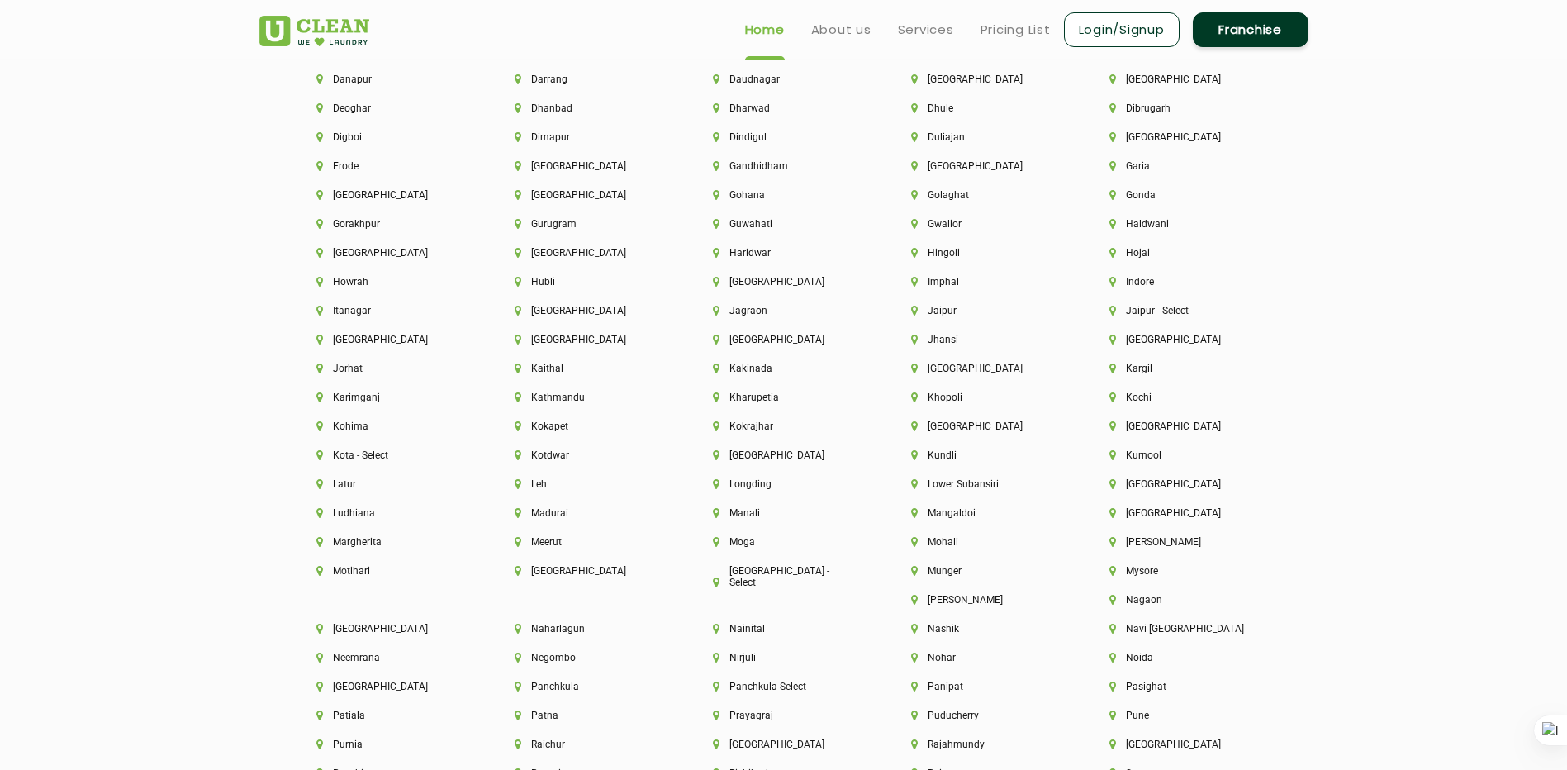
scroll to position [3997, 0]
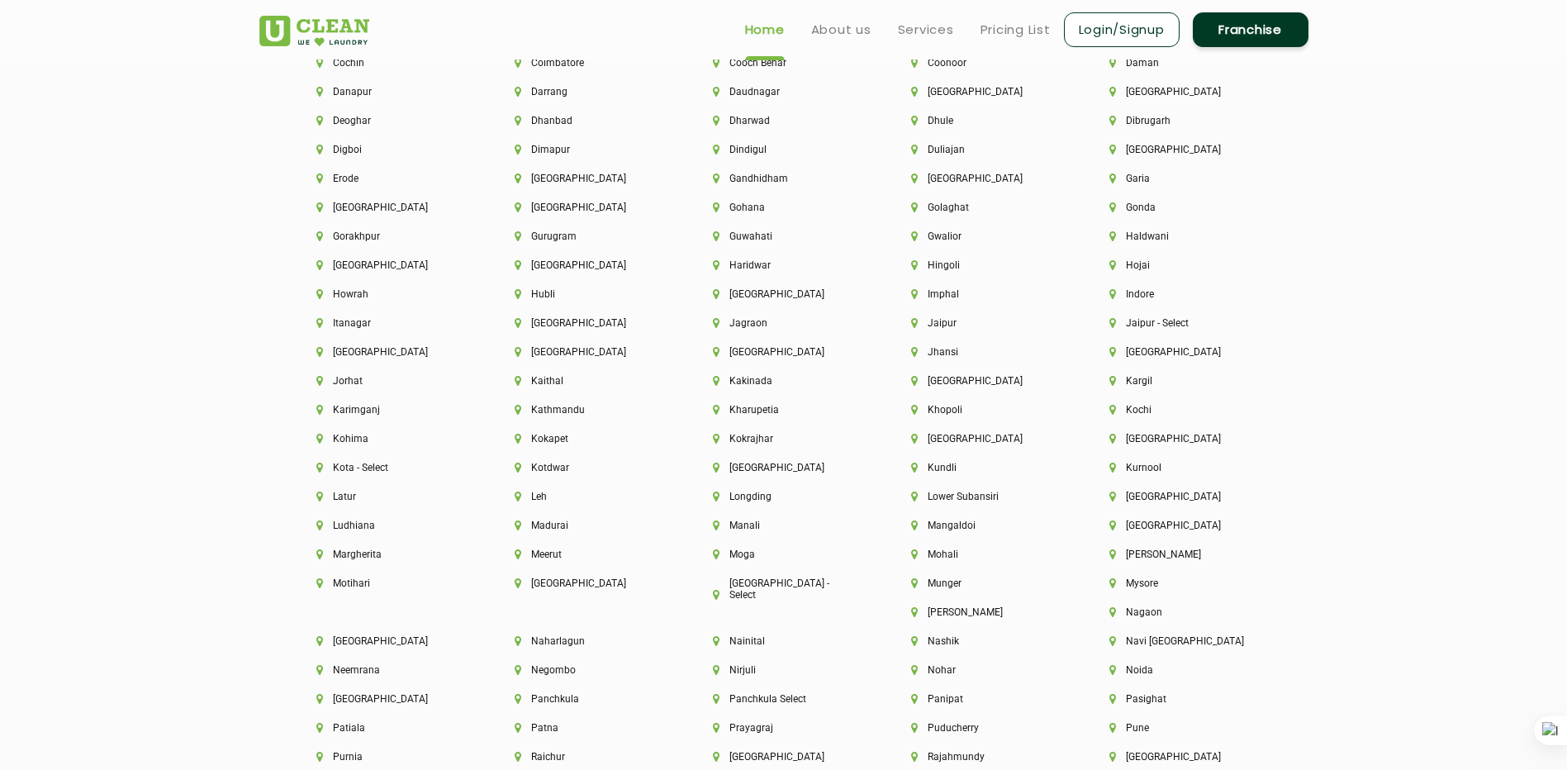
drag, startPoint x: 350, startPoint y: 178, endPoint x: 228, endPoint y: 187, distance: 122.6
click at [228, 187] on section "Cities We Deliver to Aalo Agartala Agra Ahmedabad Akola Aligarh Alwar - UClean …" at bounding box center [783, 381] width 1567 height 1409
click at [749, 152] on li "Dindigul" at bounding box center [784, 150] width 142 height 12
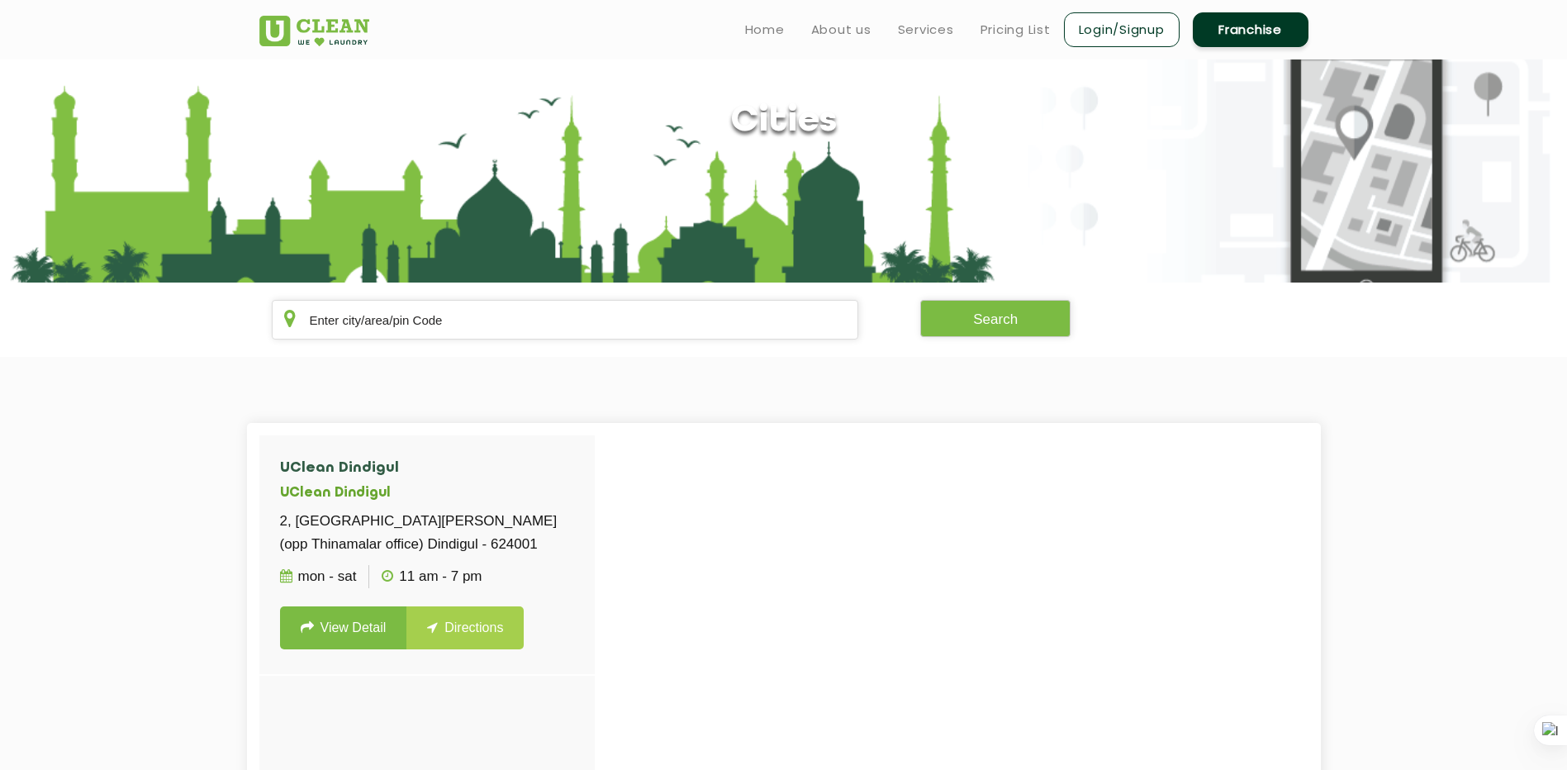
scroll to position [95, 0]
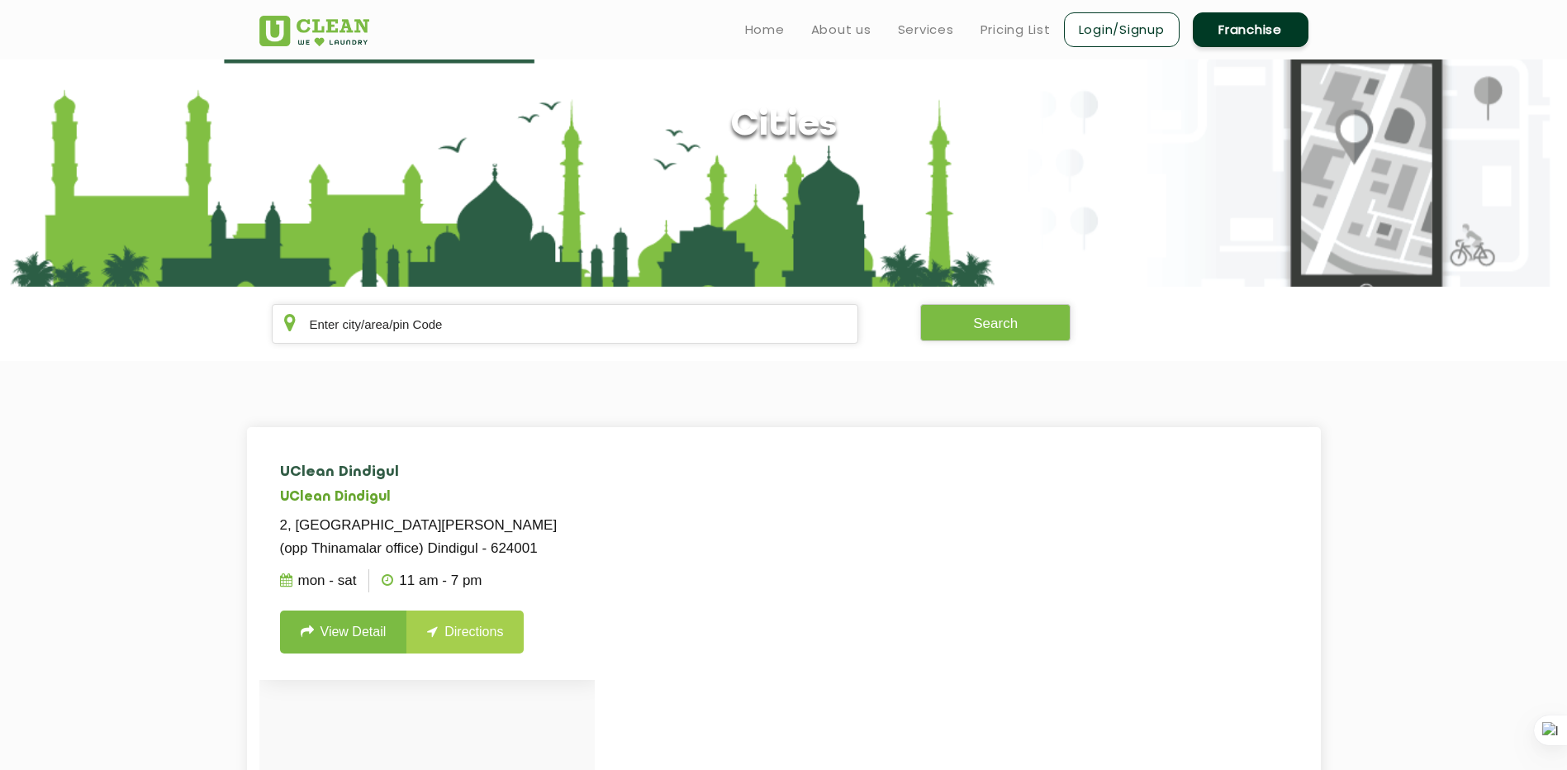
click at [332, 644] on link "View Detail" at bounding box center [343, 632] width 127 height 43
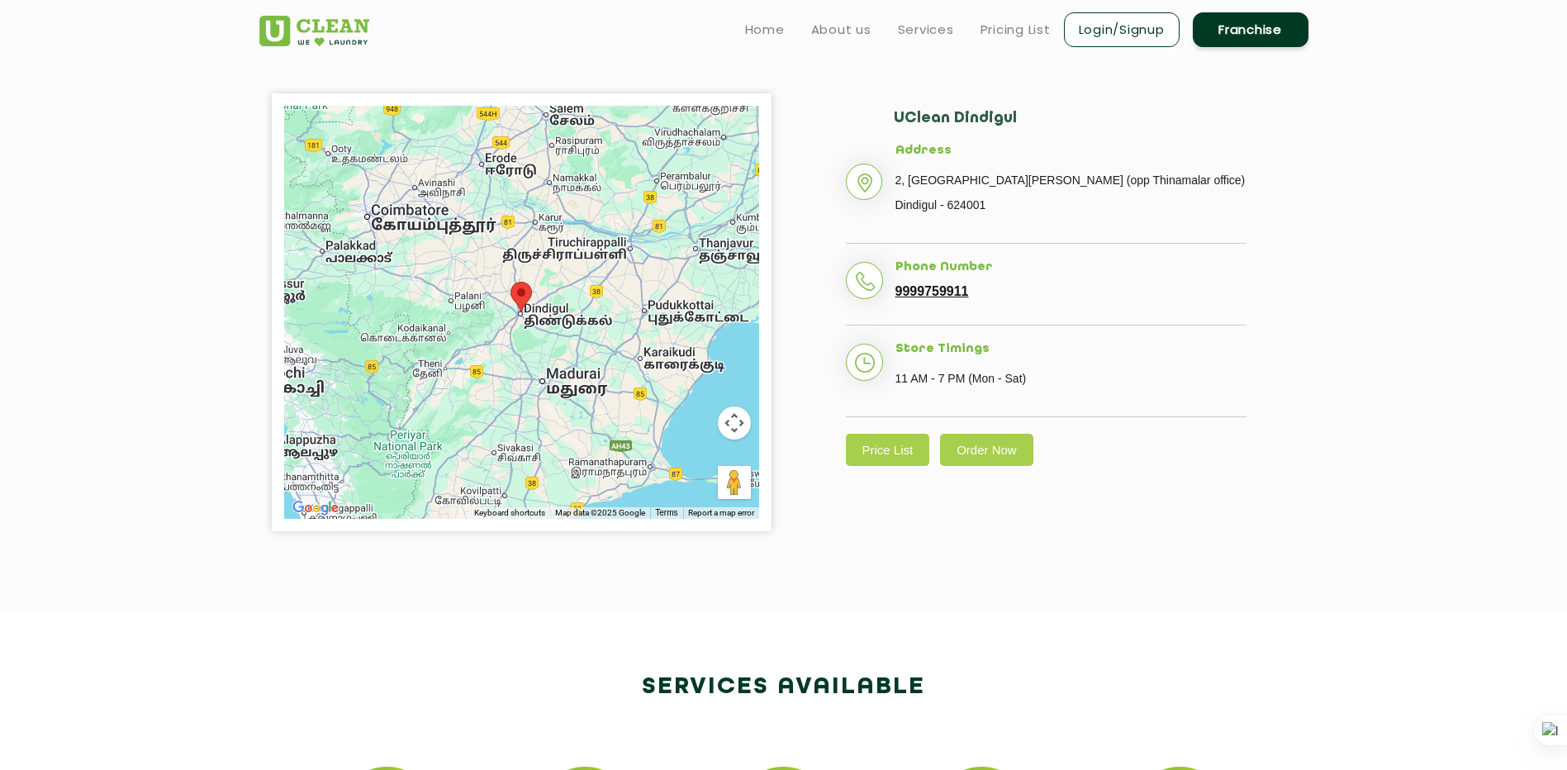
scroll to position [354, 0]
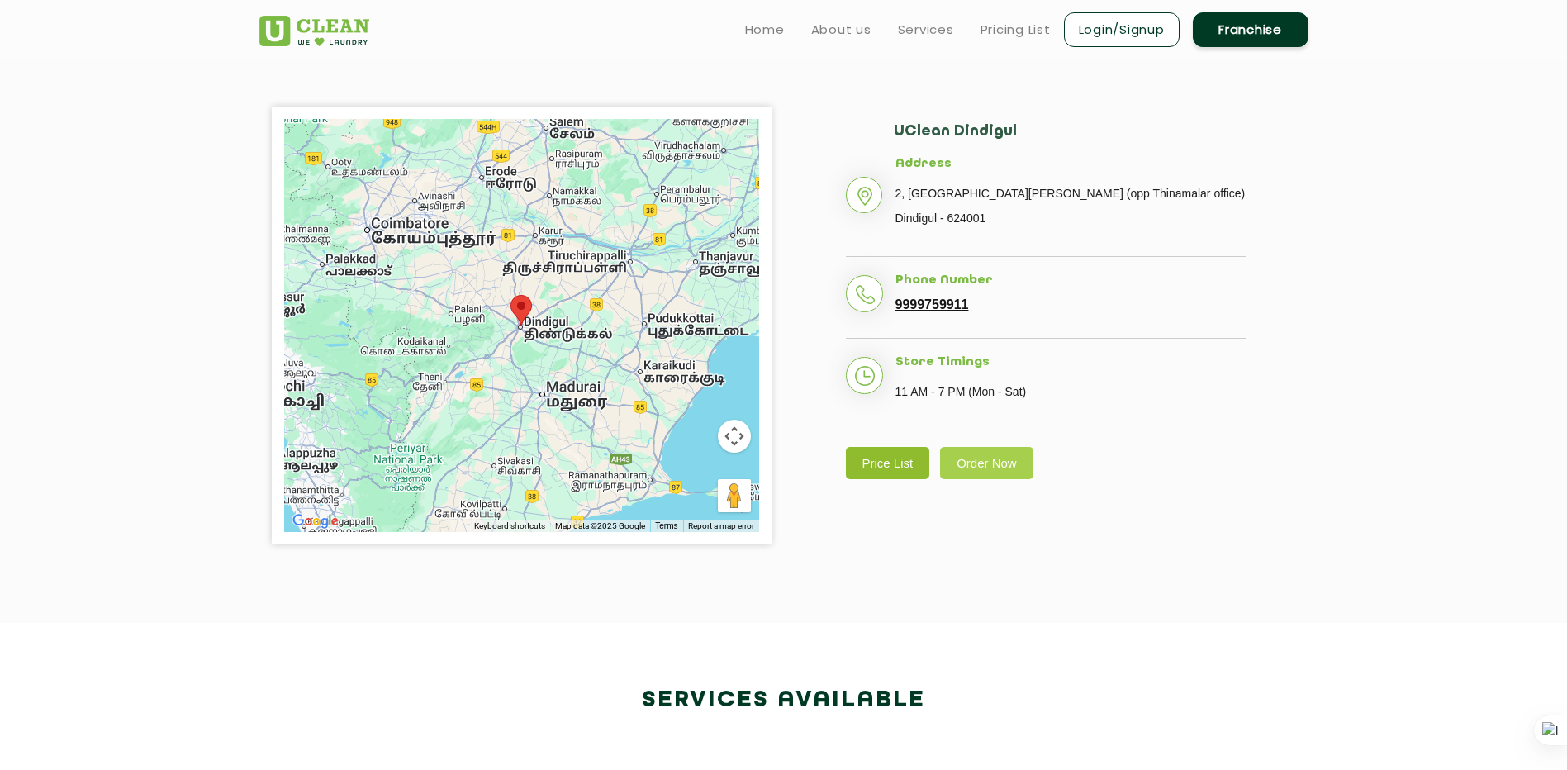
click at [895, 460] on link "Price List" at bounding box center [888, 463] width 84 height 32
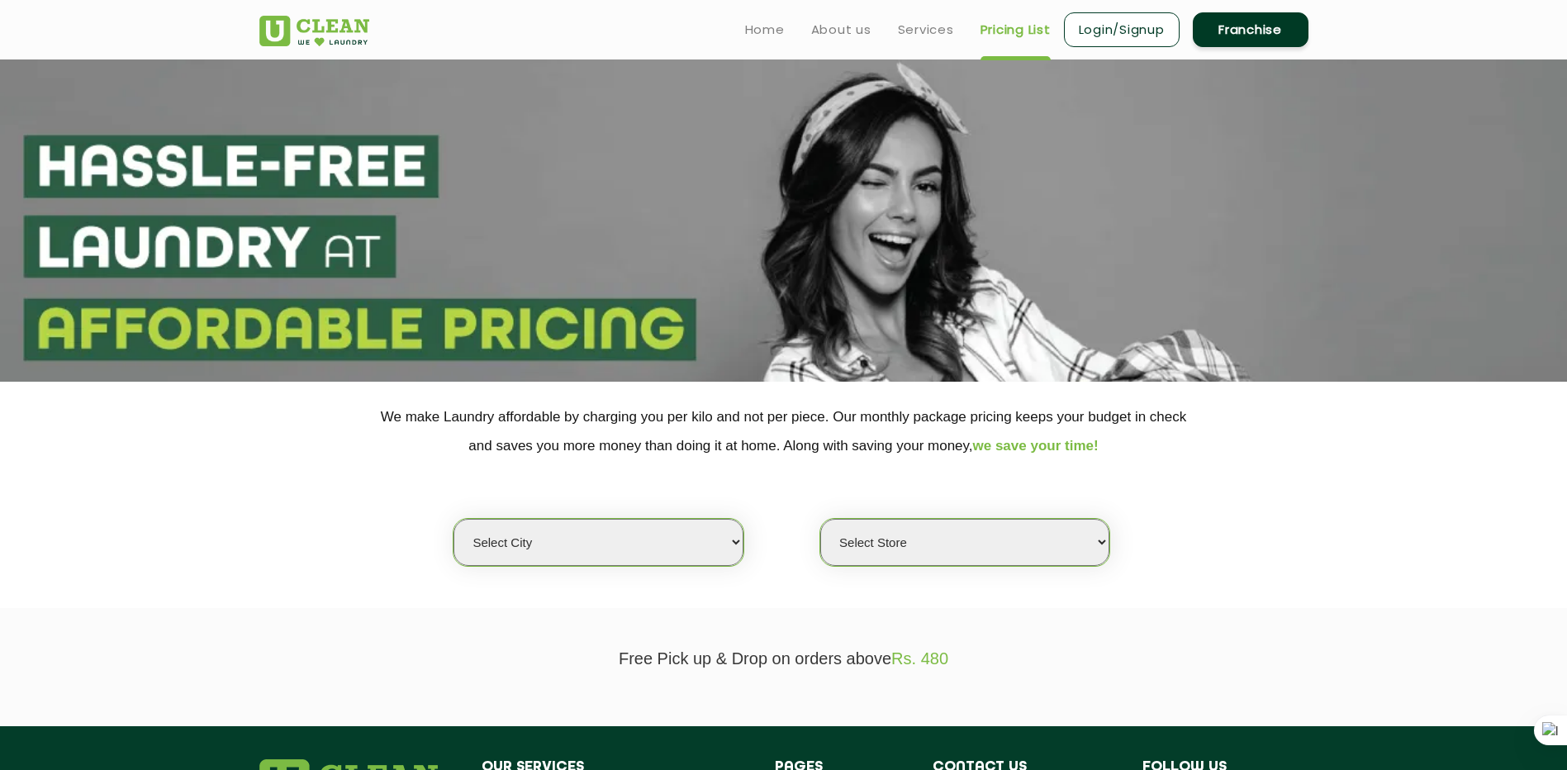
click at [633, 541] on select "Select city Aalo Agartala Agra Ahmedabad Akola Aligarh Alwar - UClean Select Am…" at bounding box center [598, 542] width 289 height 47
click at [1358, 505] on section "We make Laundry affordable by charging you per kilo and not per piece. Our mont…" at bounding box center [783, 495] width 1567 height 226
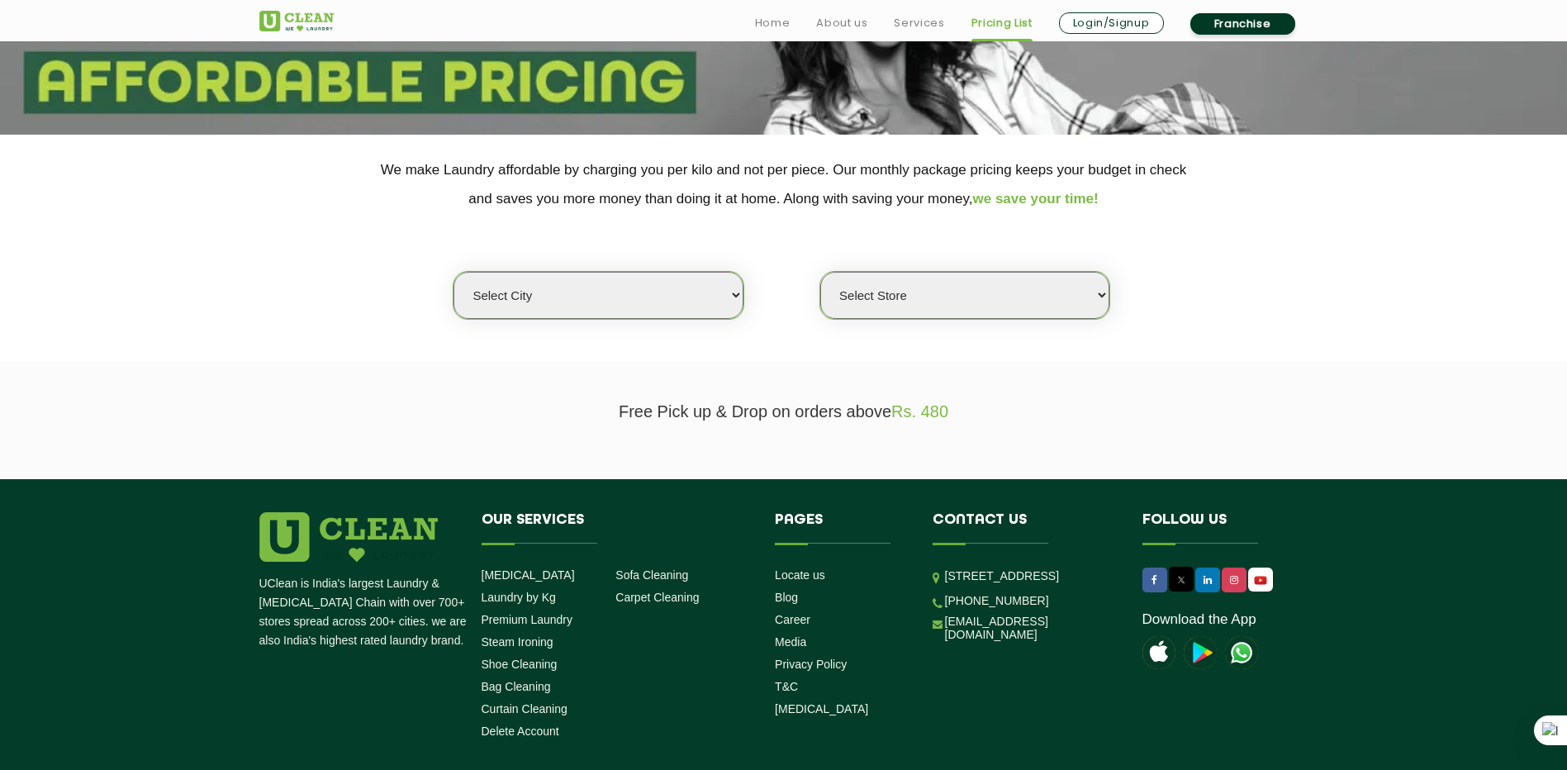
scroll to position [352, 0]
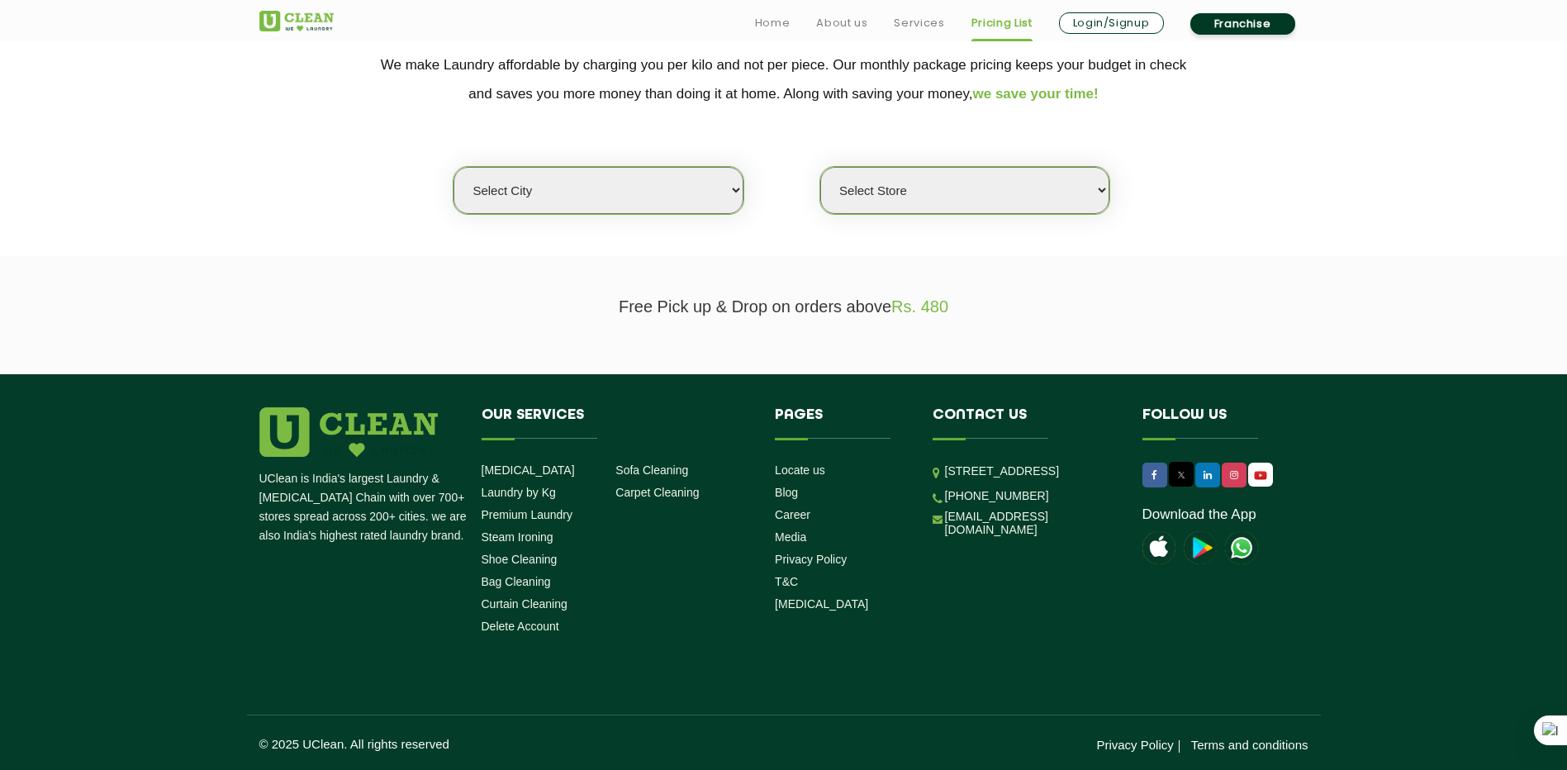
drag, startPoint x: 912, startPoint y: 298, endPoint x: 949, endPoint y: 237, distance: 71.1
click at [913, 297] on span "Rs. 480" at bounding box center [920, 306] width 57 height 18
click at [963, 178] on select "Select Store" at bounding box center [964, 190] width 289 height 47
click at [654, 195] on select "Select city Aalo Agartala Agra Ahmedabad Akola Aligarh Alwar - UClean Select Am…" at bounding box center [598, 190] width 289 height 47
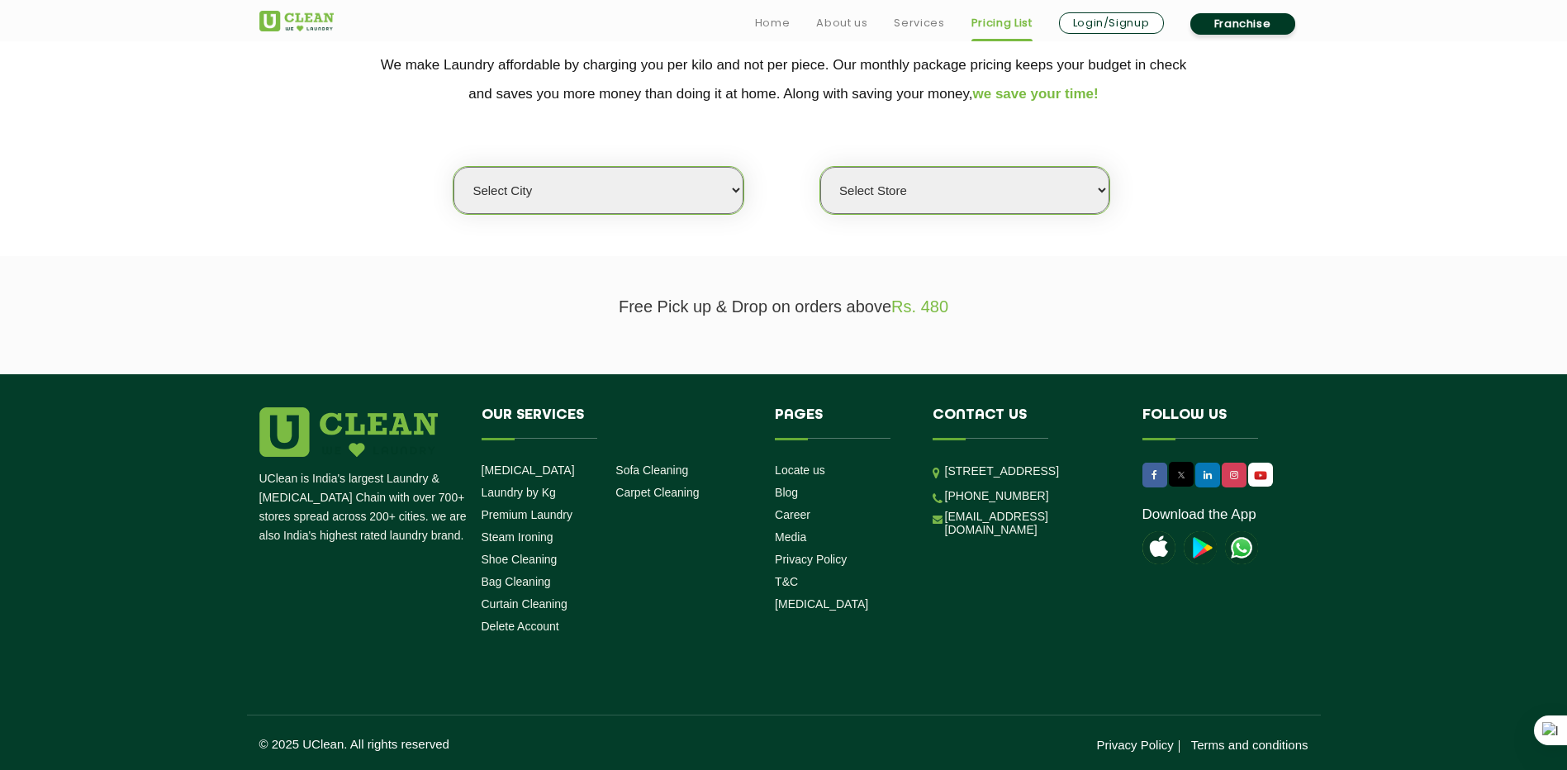
select select "163"
click at [454, 167] on select "Select city Aalo Agartala Agra Ahmedabad Akola Aligarh Alwar - UClean Select Am…" at bounding box center [598, 190] width 289 height 47
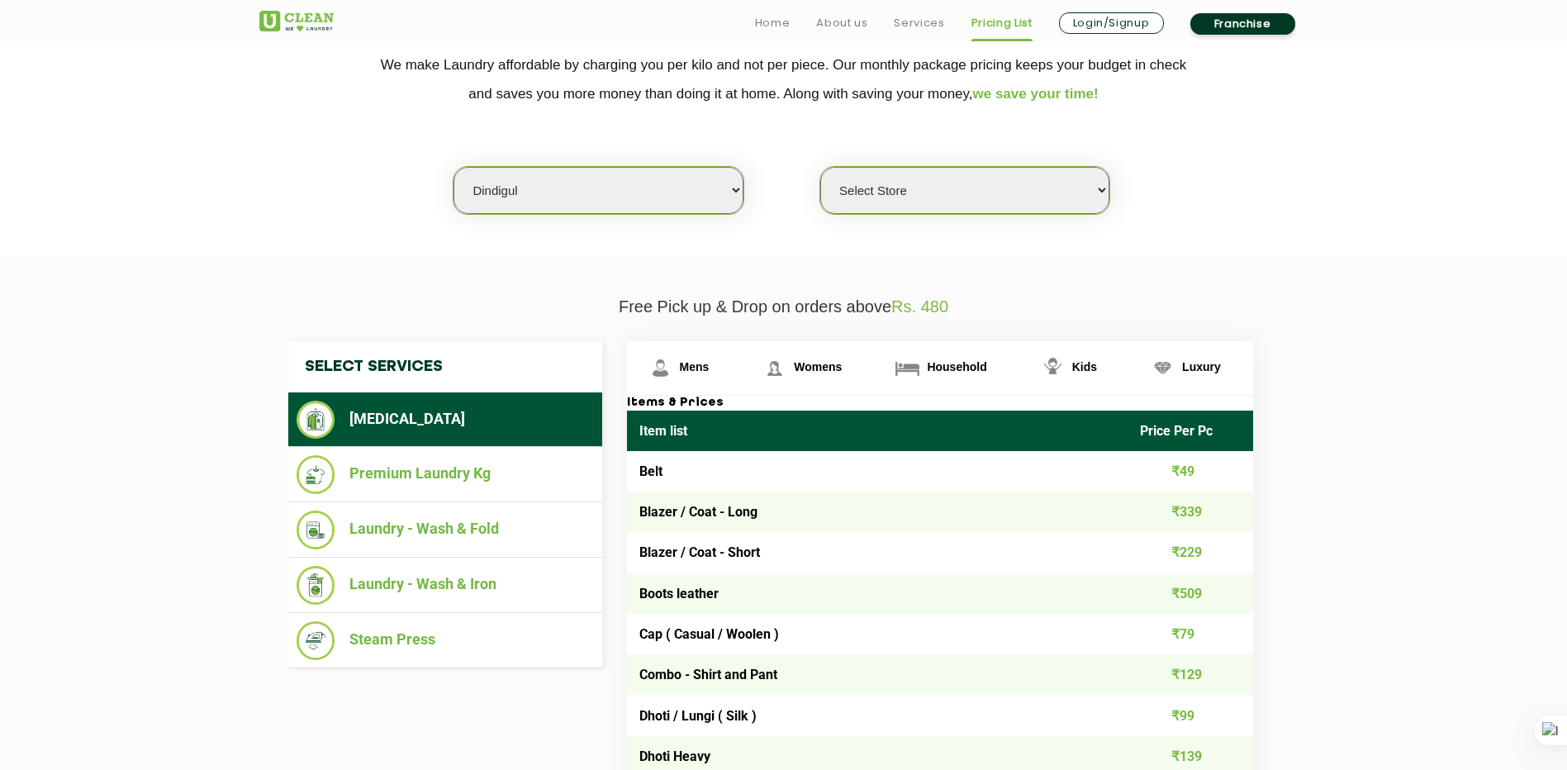
click at [934, 189] on select "Select Store UClean Dindigul" at bounding box center [964, 190] width 289 height 47
select select "494"
click at [820, 167] on select "Select Store UClean Dindigul" at bounding box center [964, 190] width 289 height 47
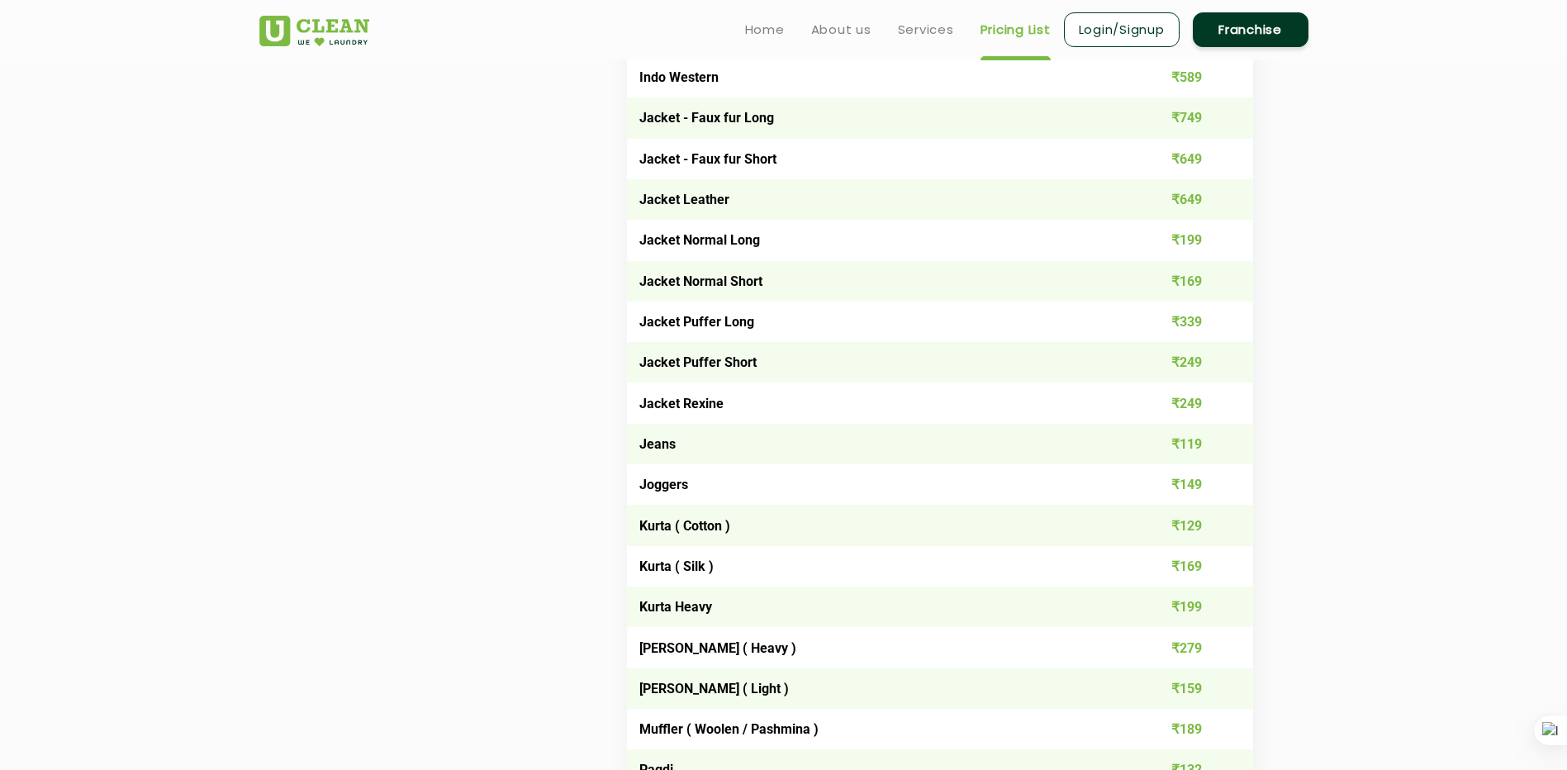
scroll to position [0, 0]
